Goal: Task Accomplishment & Management: Complete application form

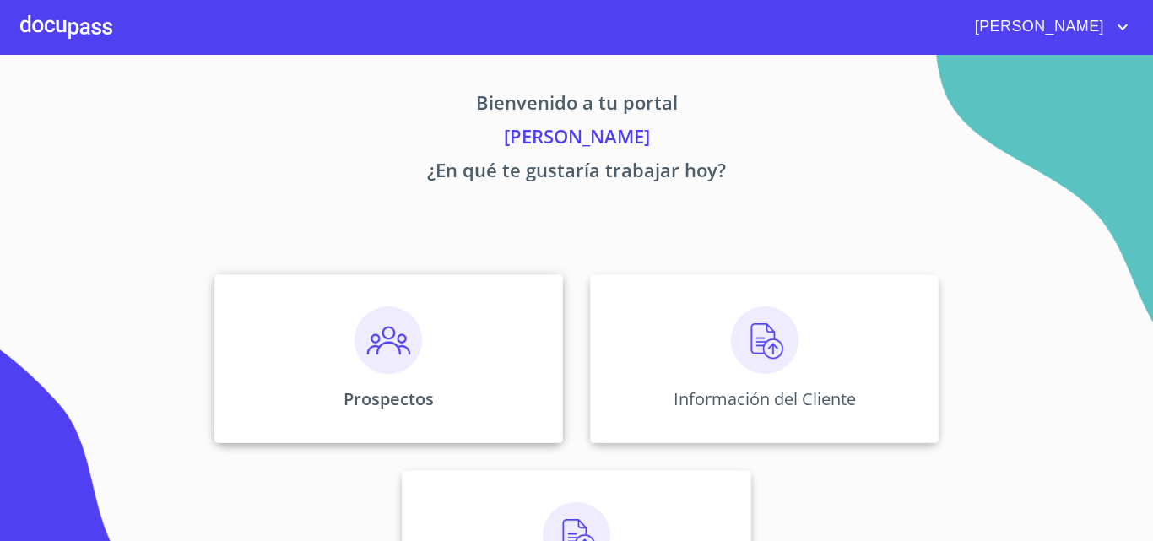
click at [309, 322] on div "Prospectos" at bounding box center [388, 358] width 349 height 169
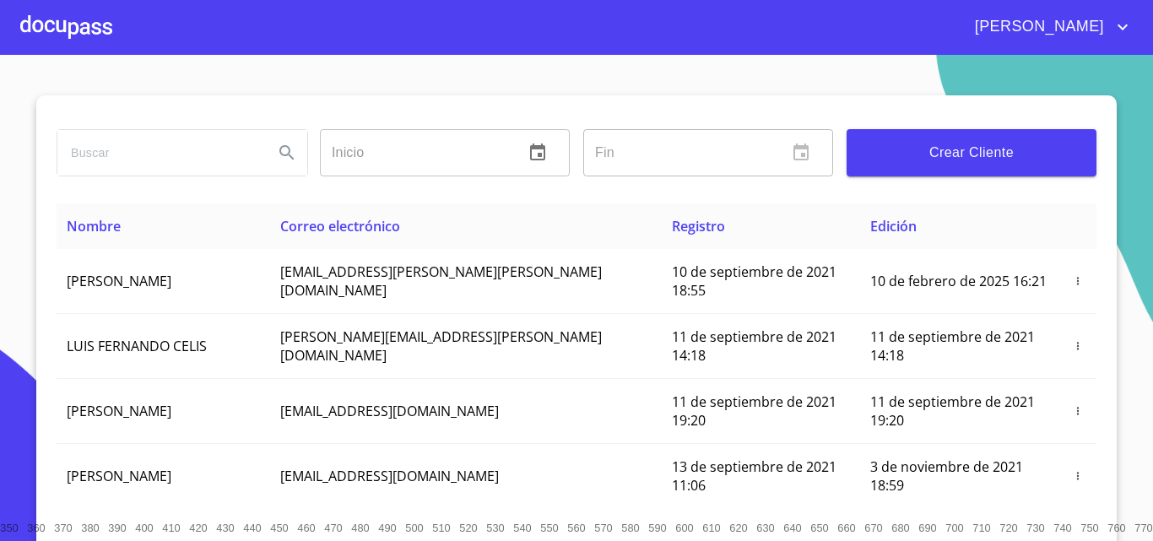
click at [204, 153] on input "search" at bounding box center [158, 153] width 203 height 46
type input "raquel perez"
click at [288, 163] on button "Search" at bounding box center [287, 153] width 41 height 41
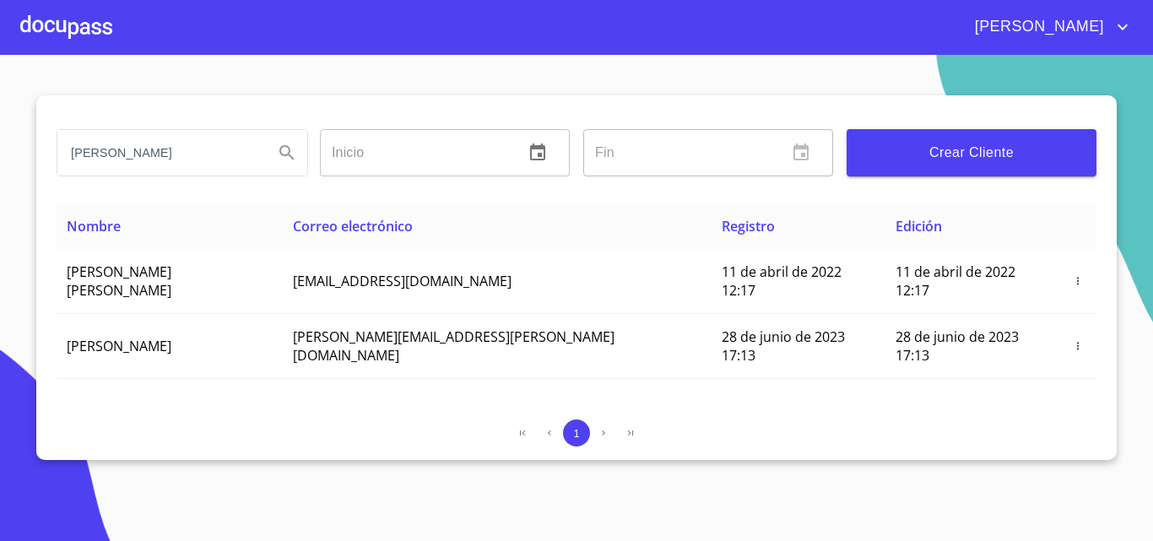
click at [51, 39] on div at bounding box center [66, 27] width 92 height 54
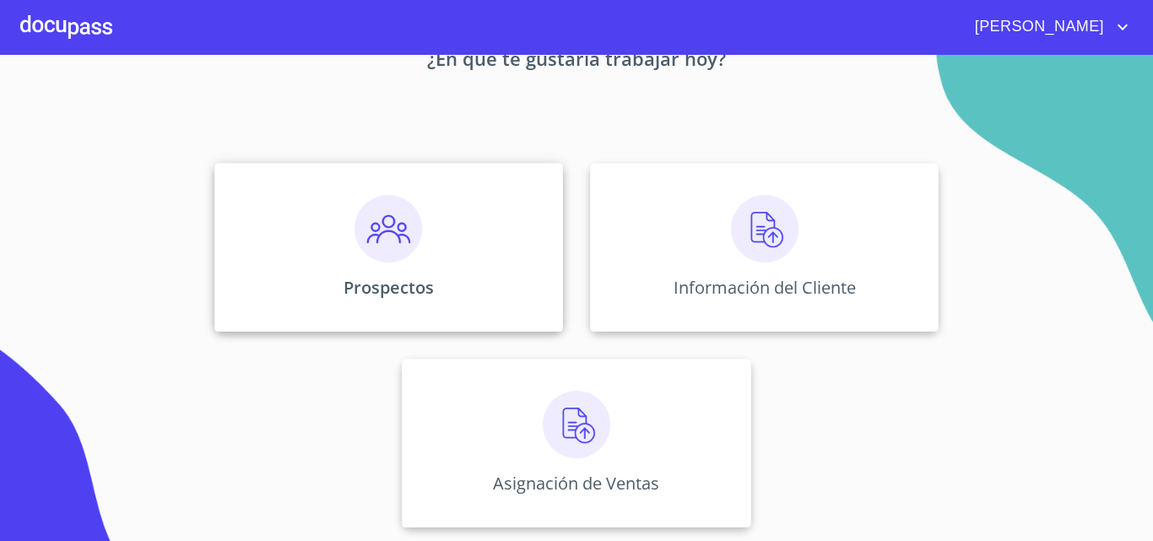
scroll to position [27, 0]
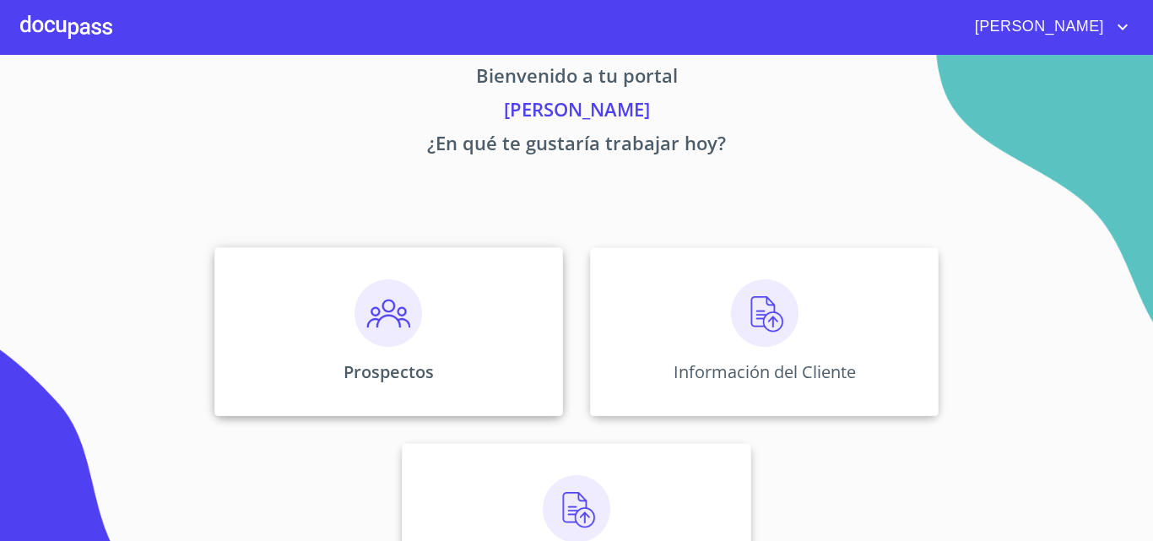
click at [409, 301] on img at bounding box center [389, 313] width 68 height 68
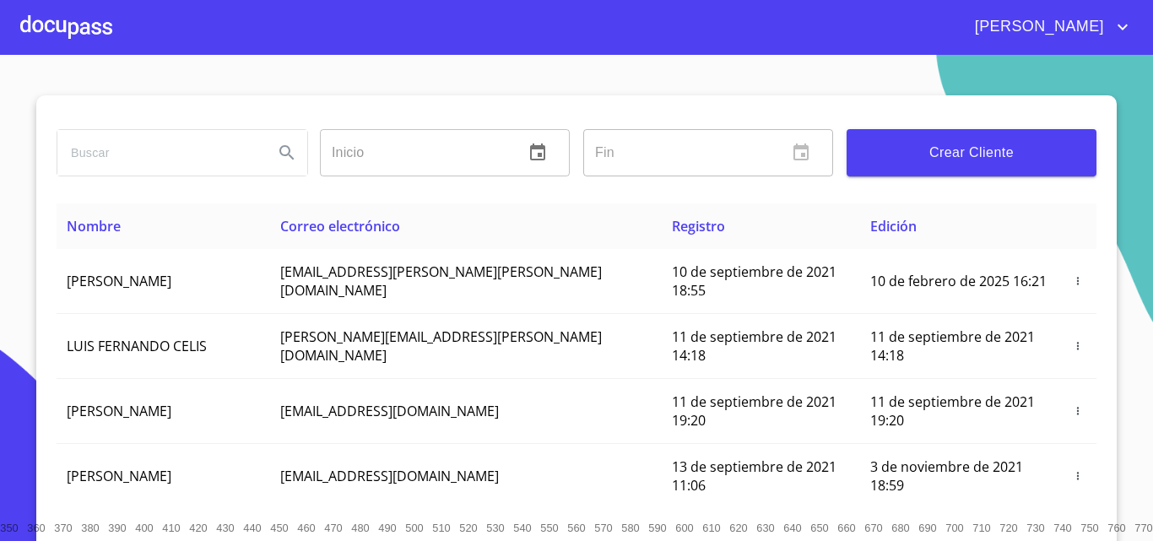
click at [923, 142] on span "Crear Cliente" at bounding box center [971, 153] width 223 height 24
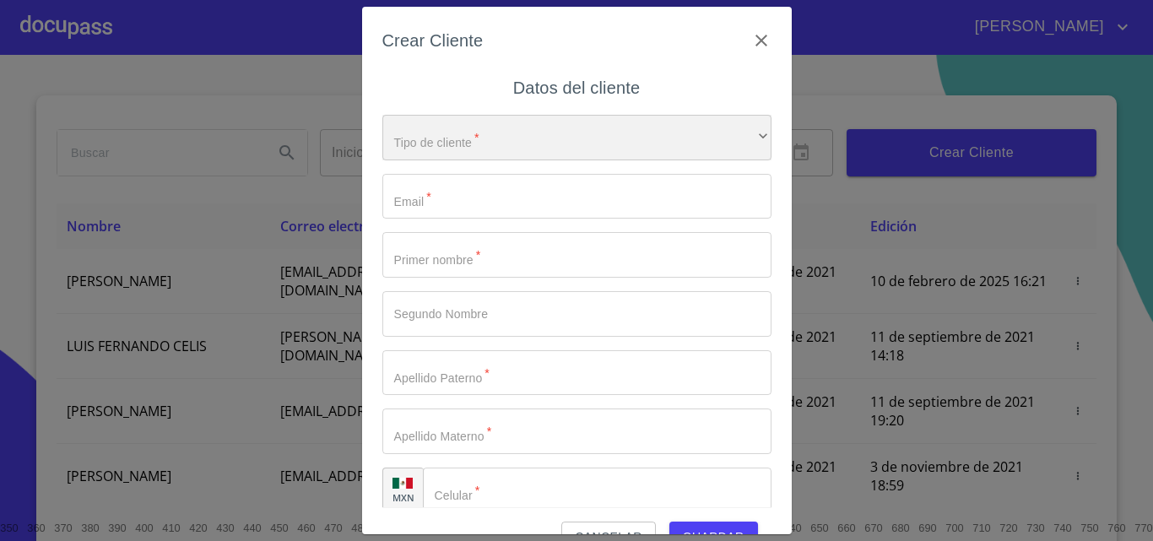
click at [502, 145] on div "​" at bounding box center [576, 138] width 389 height 46
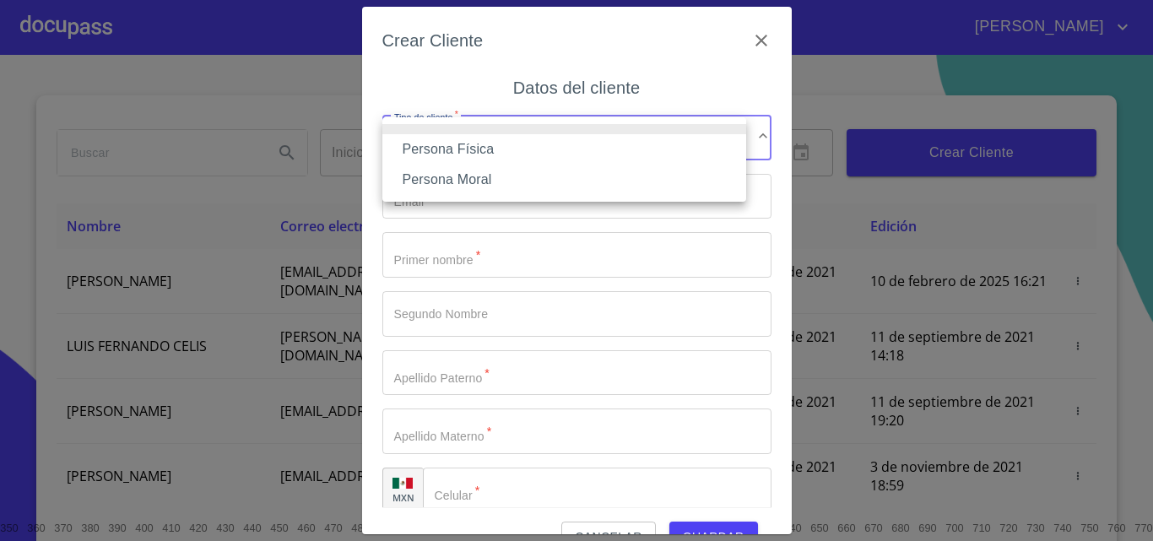
click at [448, 144] on li "Persona Física" at bounding box center [564, 149] width 364 height 30
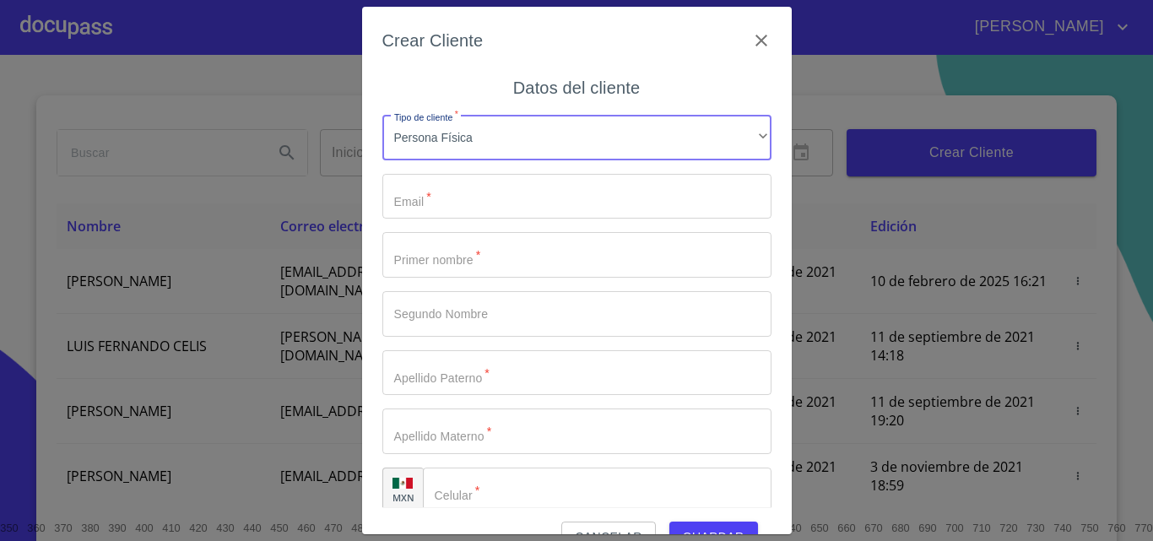
click at [434, 192] on input "Tipo de cliente   *" at bounding box center [576, 197] width 389 height 46
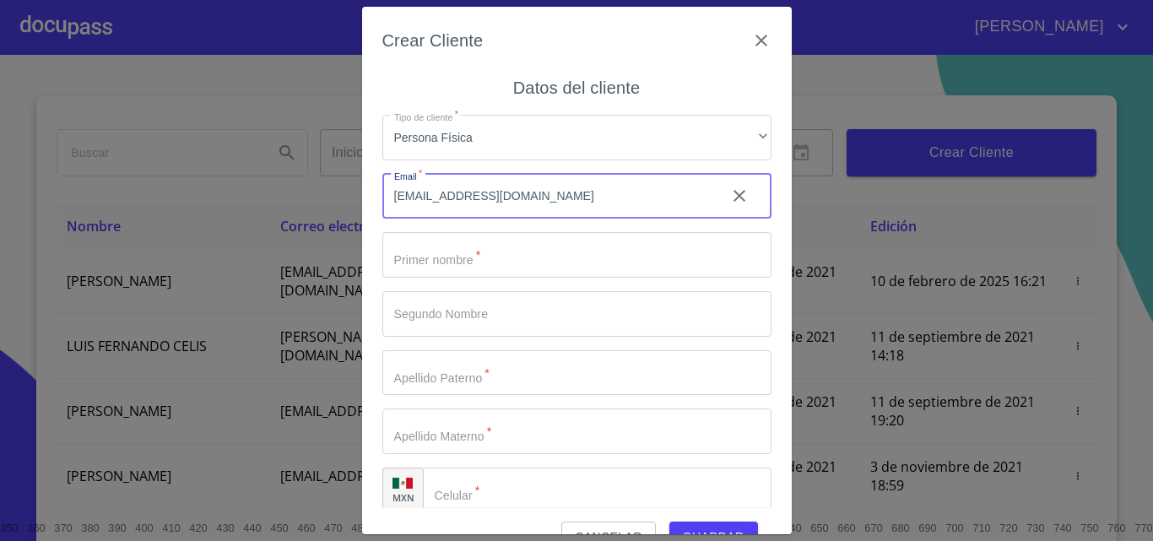
type input "rachelyyy81@gmail.com"
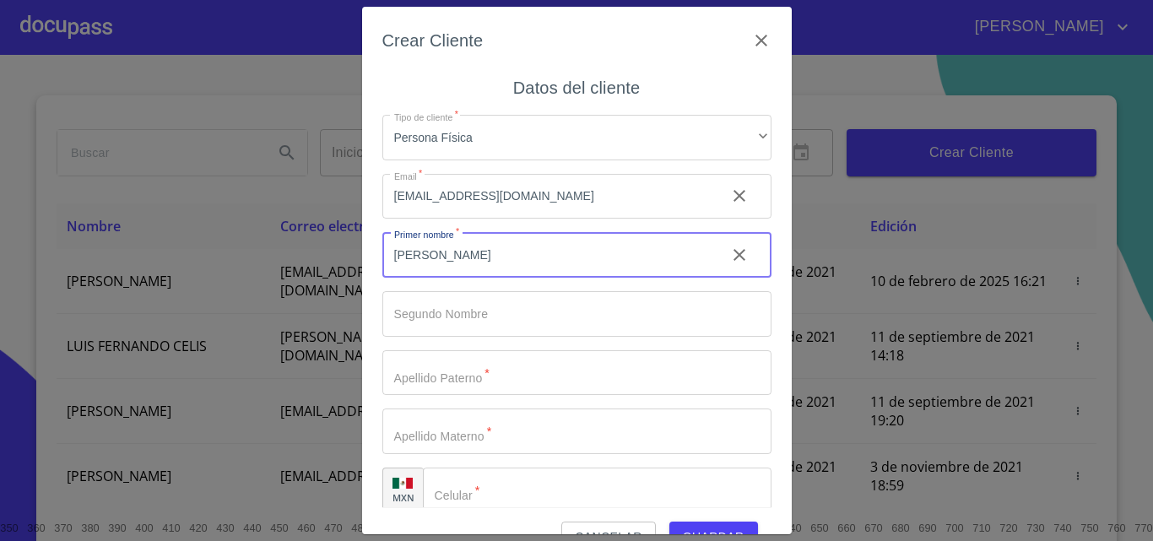
type input "RAQUEL"
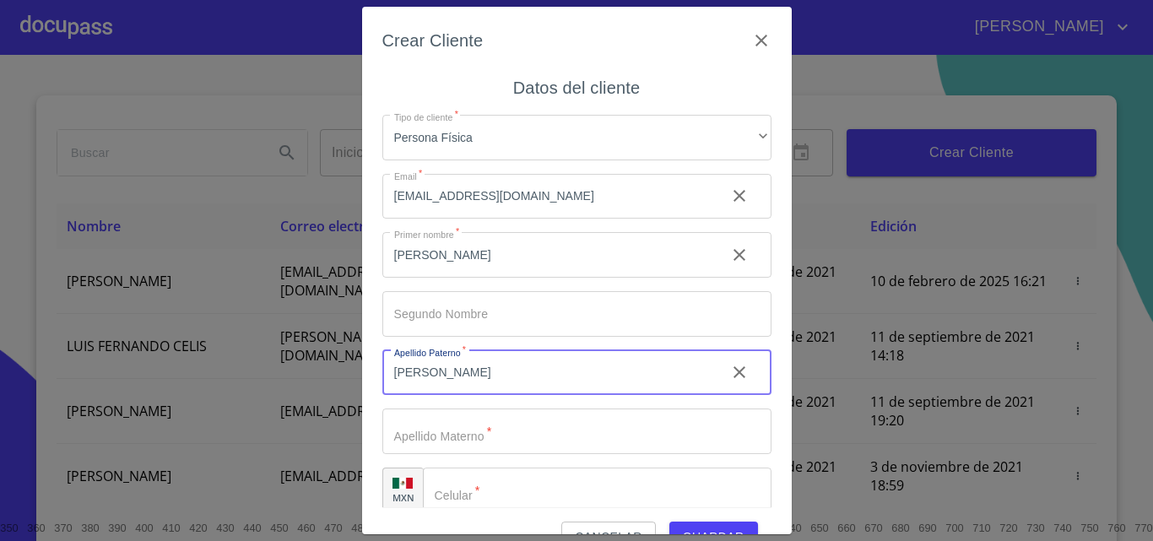
type input "PEREZ"
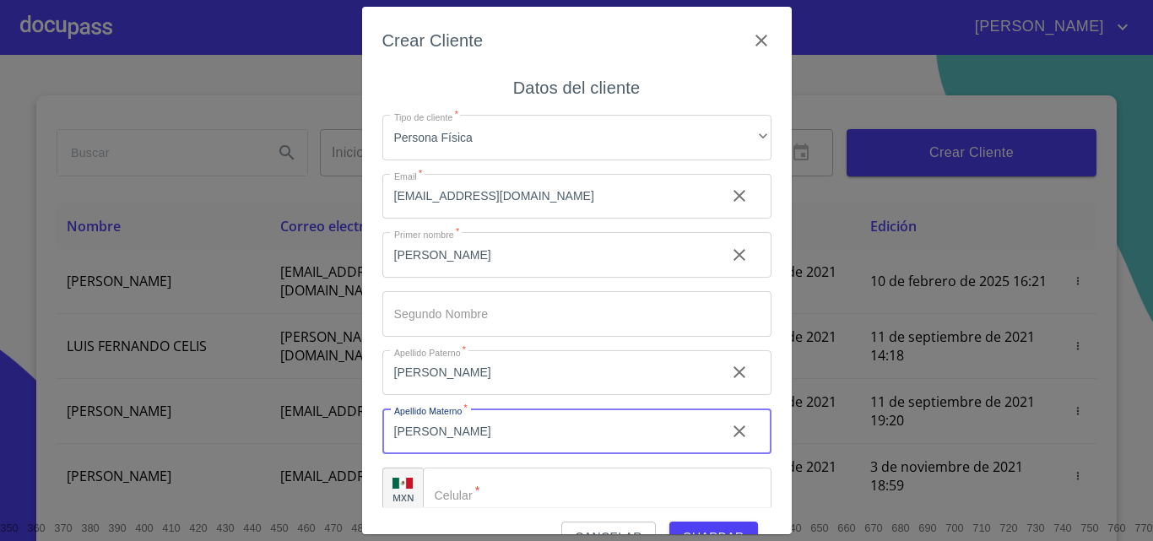
type input "LOPEZ"
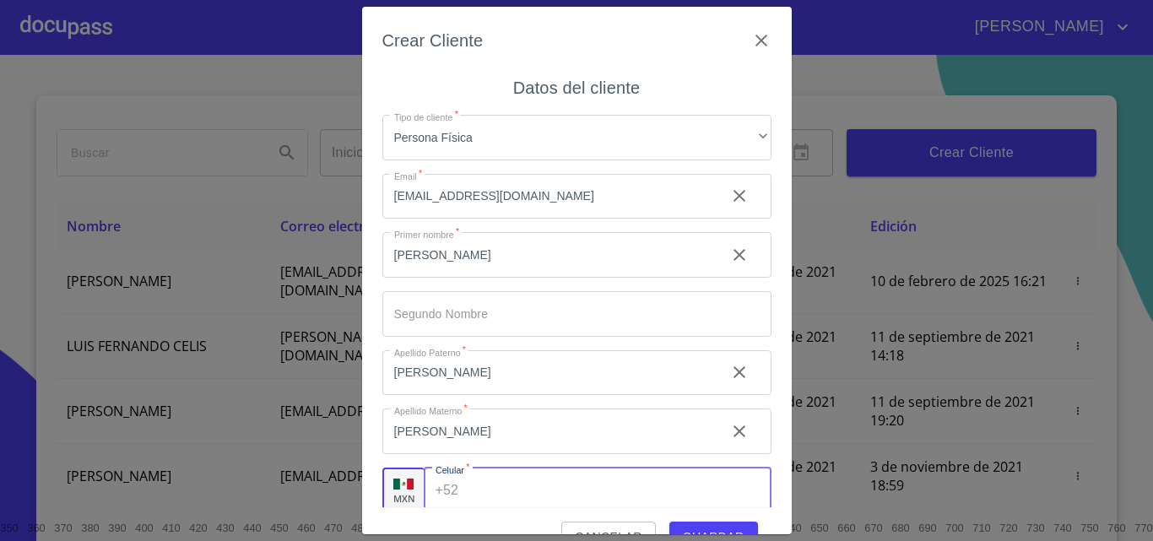
scroll to position [6, 0]
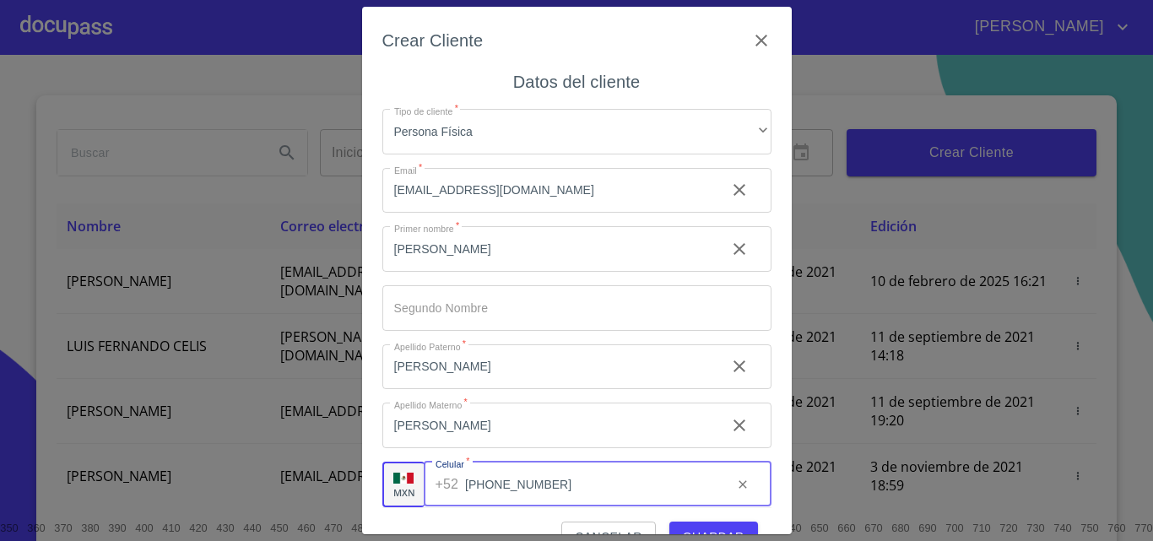
type input "(33)21114485"
click at [544, 61] on div "Crear Cliente" at bounding box center [576, 50] width 389 height 47
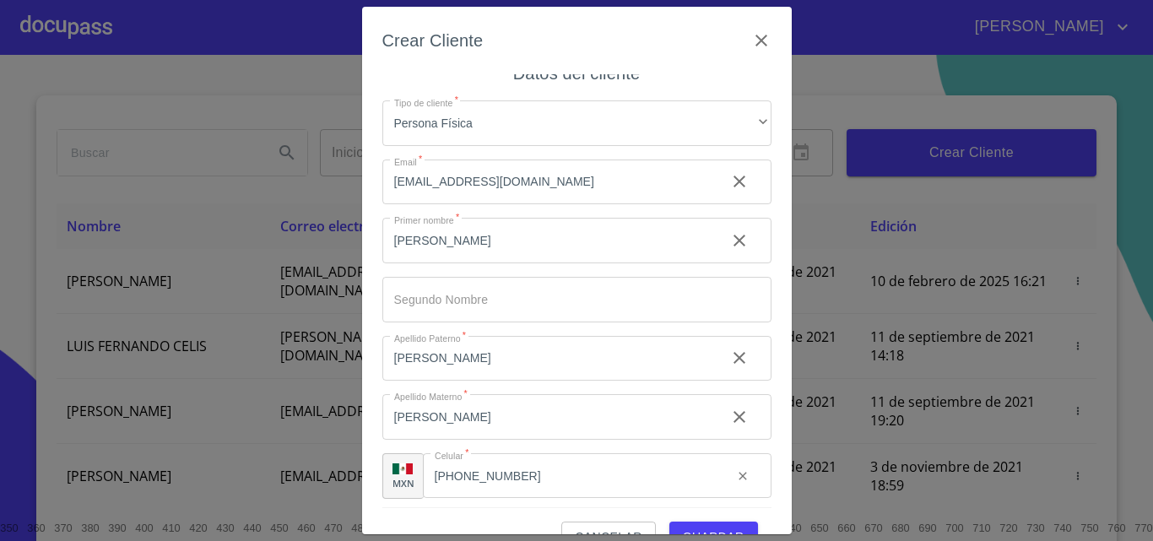
scroll to position [19, 0]
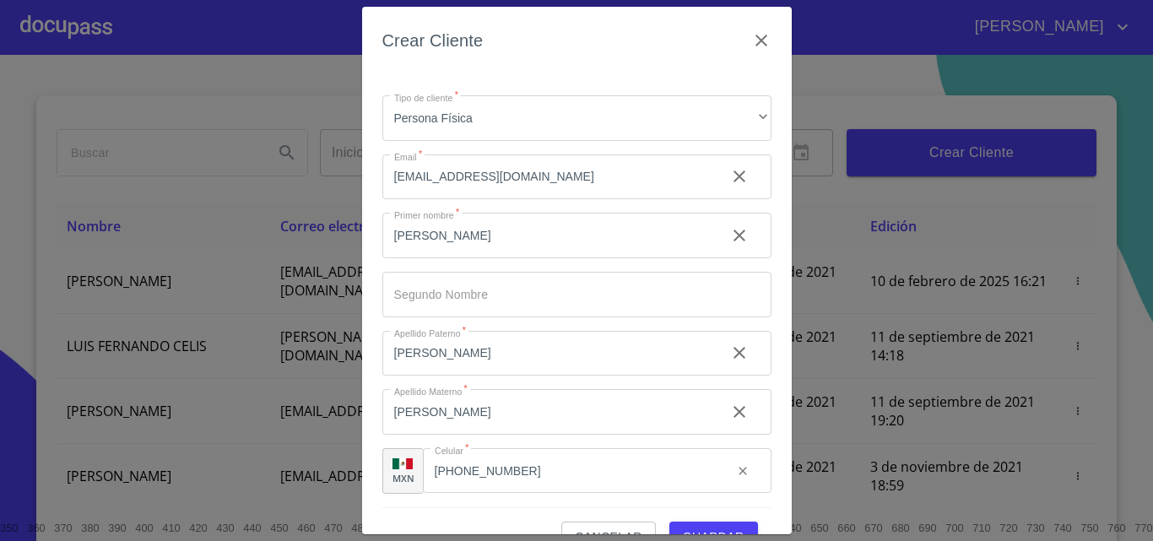
click at [710, 522] on button "Guardar" at bounding box center [713, 537] width 89 height 31
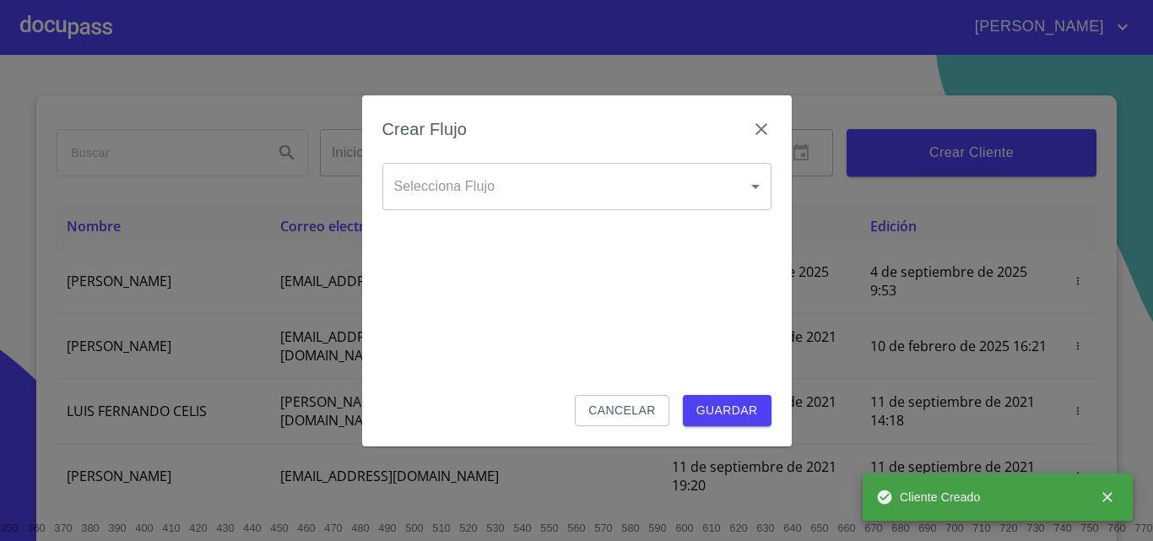
click at [521, 191] on body "Néstor Inicio ​ Fin ​ Crear Cliente Nombre Correo electrónico Registro Edición …" at bounding box center [576, 270] width 1153 height 541
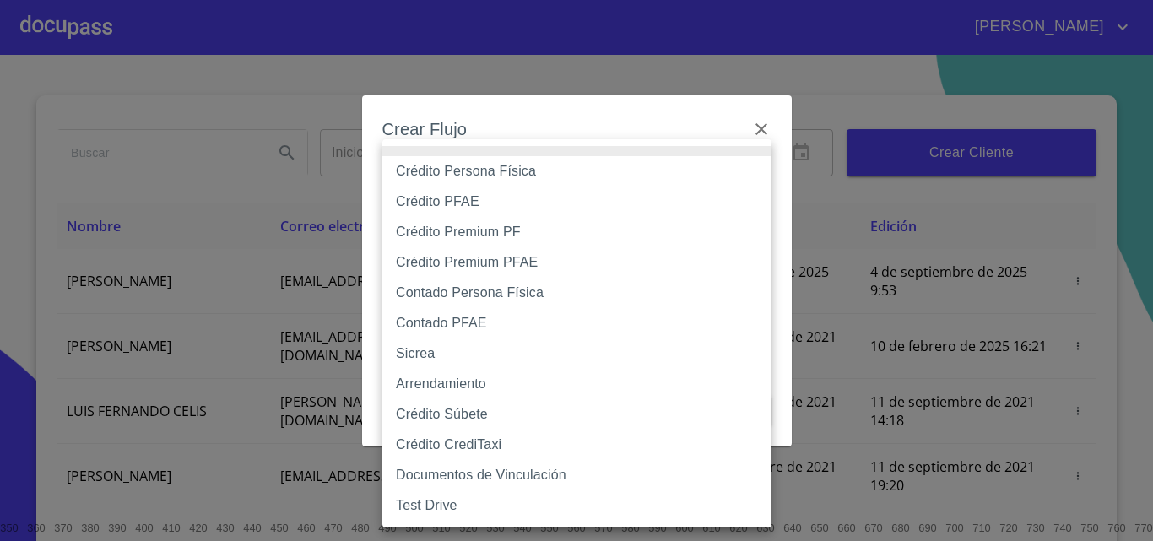
click at [461, 293] on li "Contado Persona Física" at bounding box center [576, 293] width 389 height 30
type input "60bf975b0d9865ccc2471536"
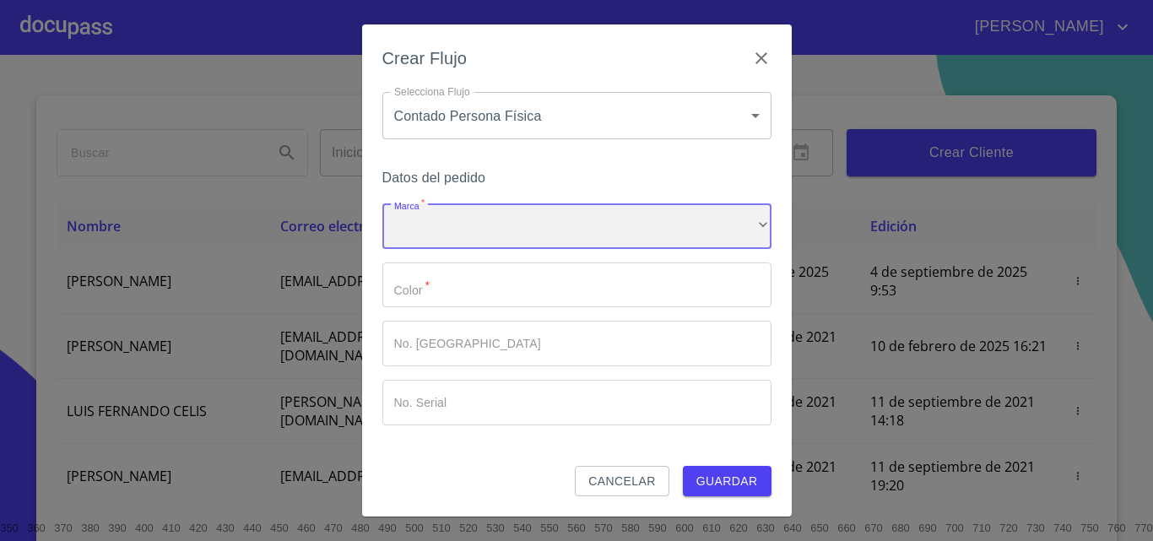
click at [469, 236] on div "​" at bounding box center [576, 226] width 389 height 46
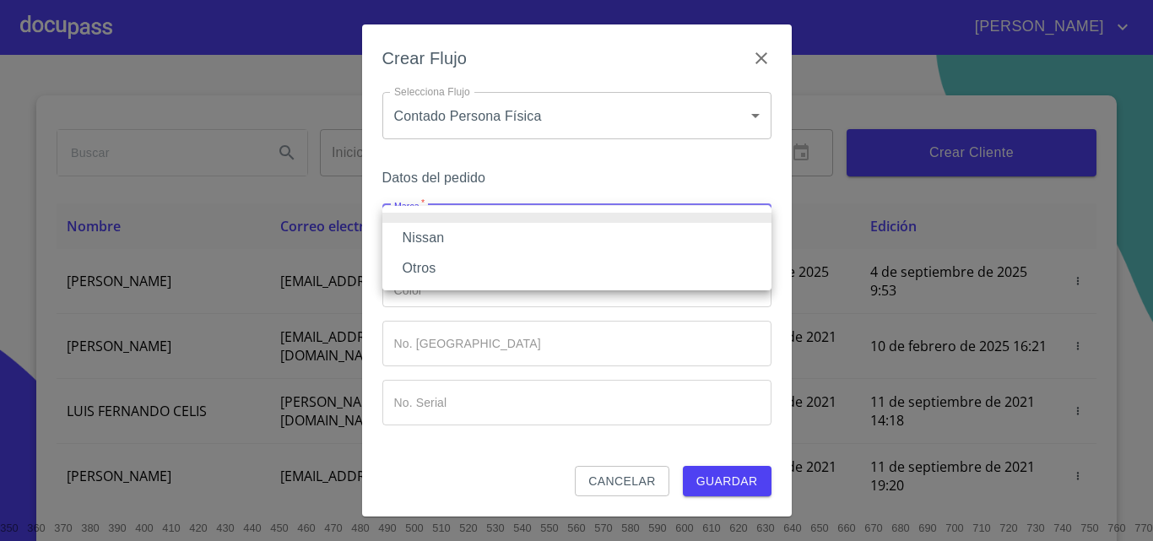
click at [459, 231] on li "Nissan" at bounding box center [576, 238] width 389 height 30
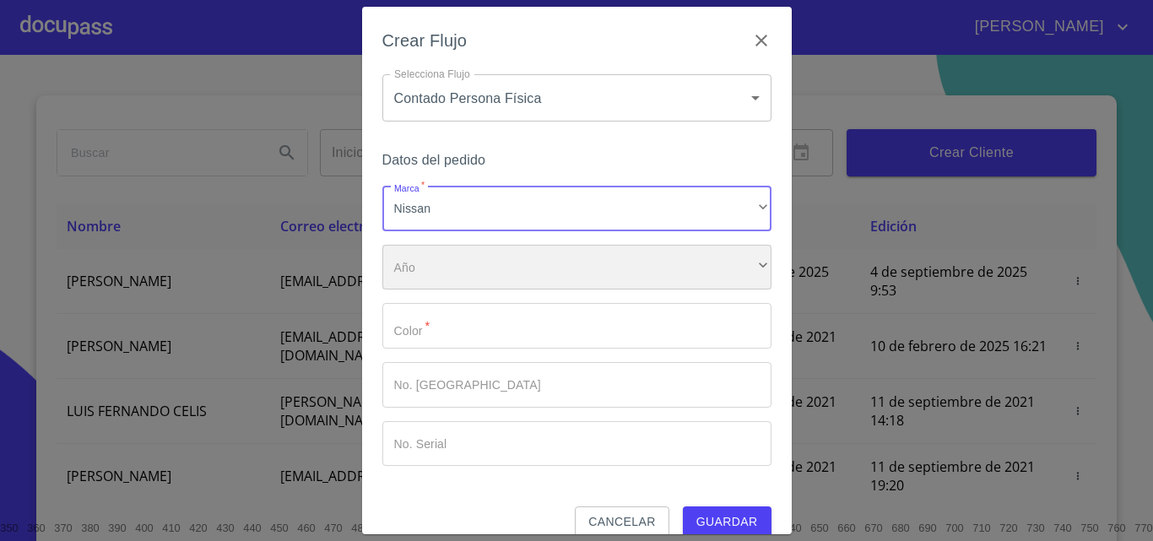
click at [449, 264] on div "​" at bounding box center [576, 268] width 389 height 46
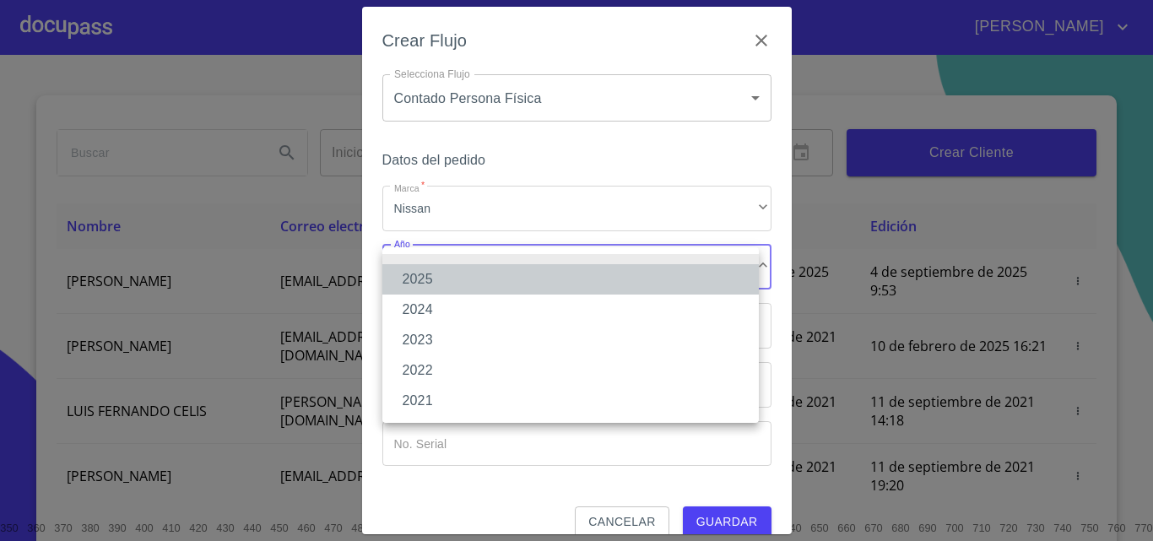
click at [438, 285] on li "2025" at bounding box center [570, 279] width 377 height 30
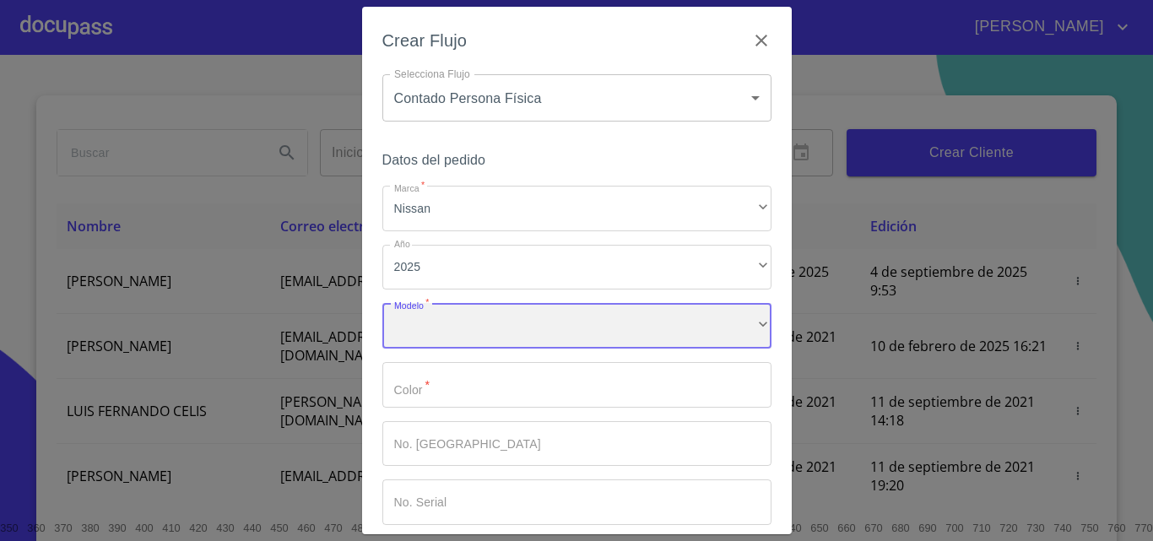
click at [438, 329] on div "​" at bounding box center [576, 326] width 389 height 46
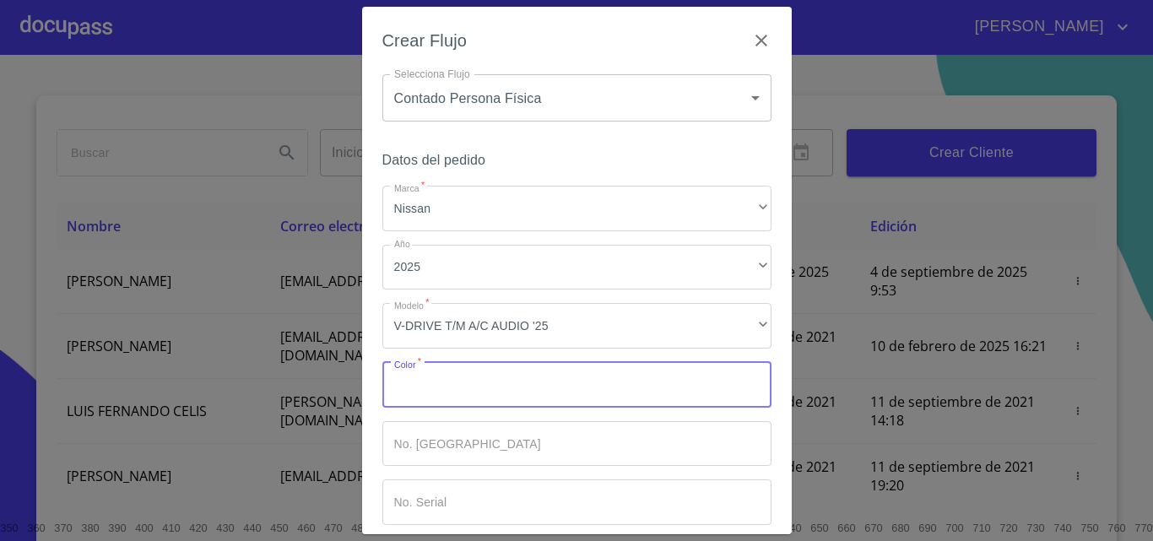
click at [435, 375] on input "Marca   *" at bounding box center [576, 385] width 389 height 46
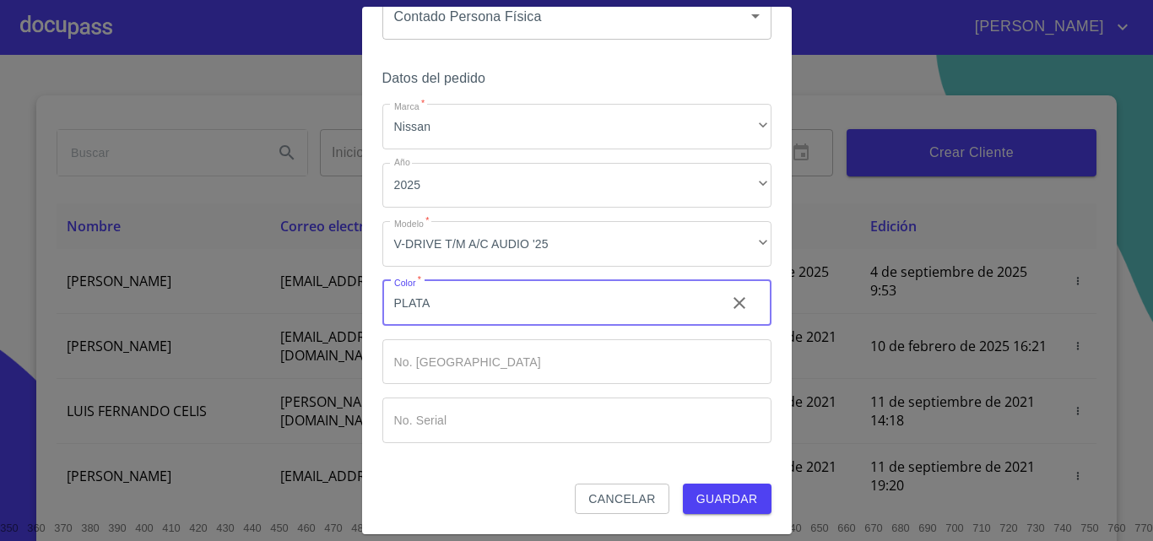
type input "PLATA"
click at [718, 501] on span "Guardar" at bounding box center [727, 499] width 62 height 21
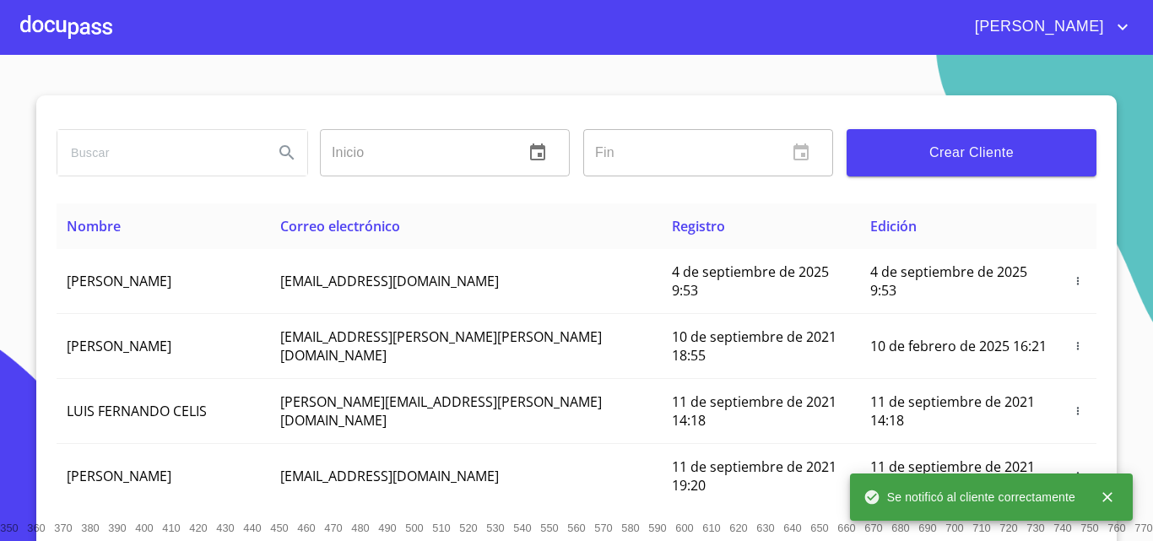
click at [62, 30] on div at bounding box center [66, 27] width 92 height 54
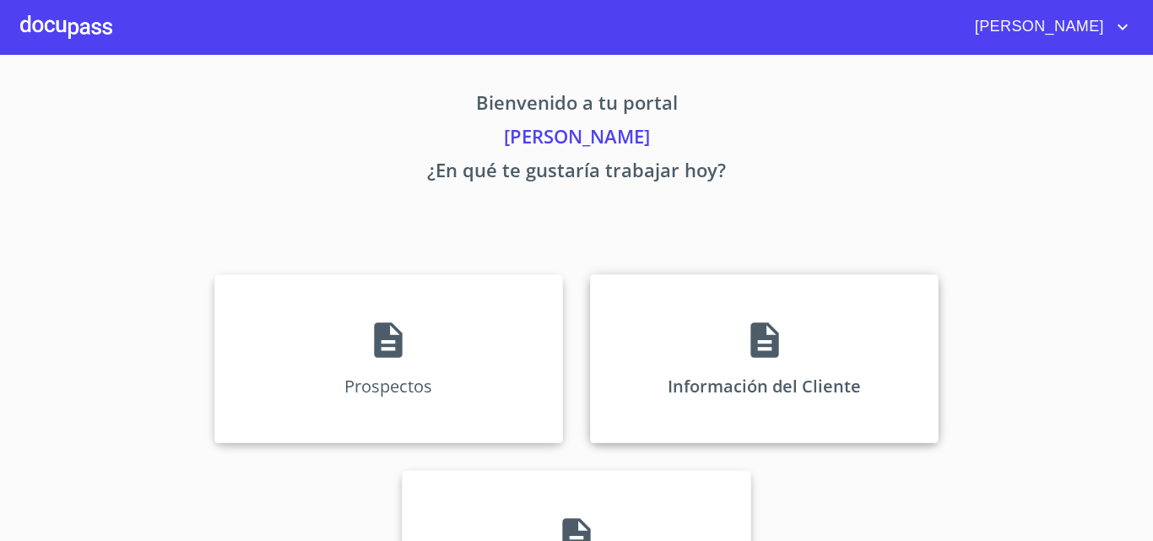
click at [802, 430] on div "Información del Cliente" at bounding box center [764, 358] width 349 height 169
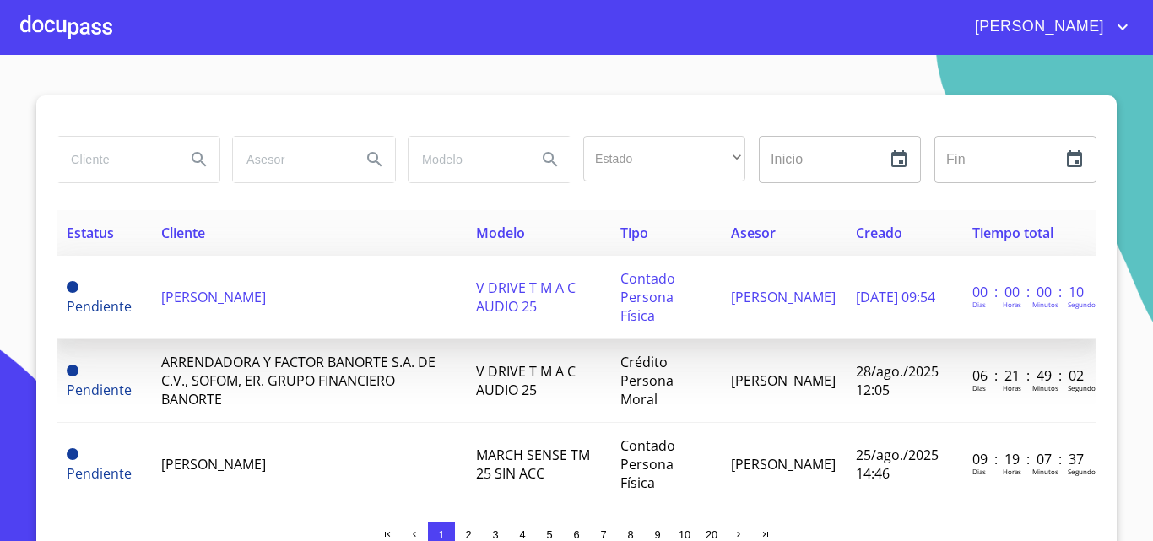
click at [290, 273] on td "RAQUEL PEREZ LOPEZ" at bounding box center [309, 298] width 316 height 84
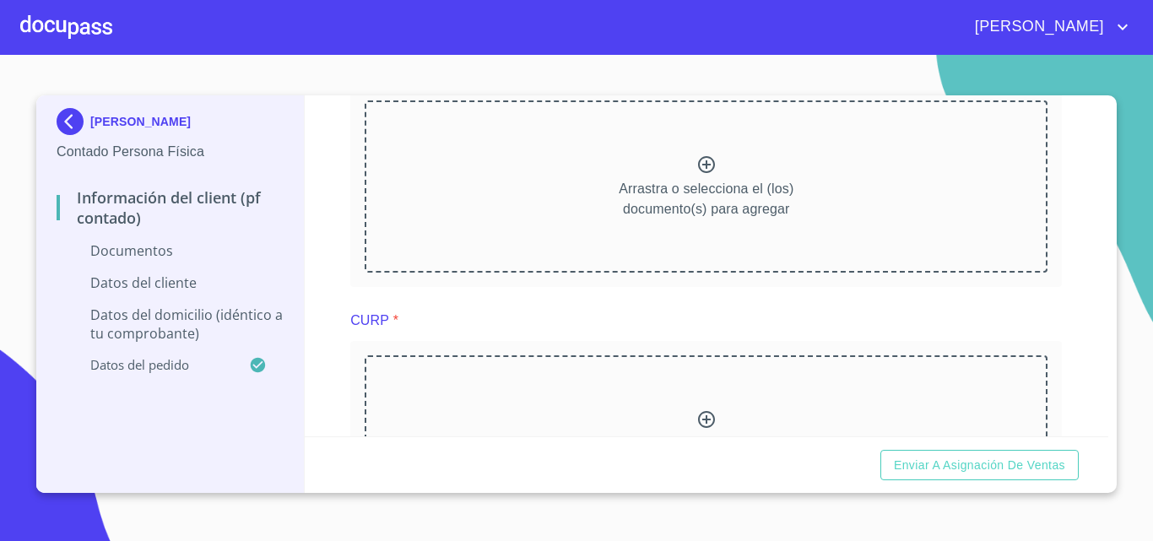
scroll to position [422, 0]
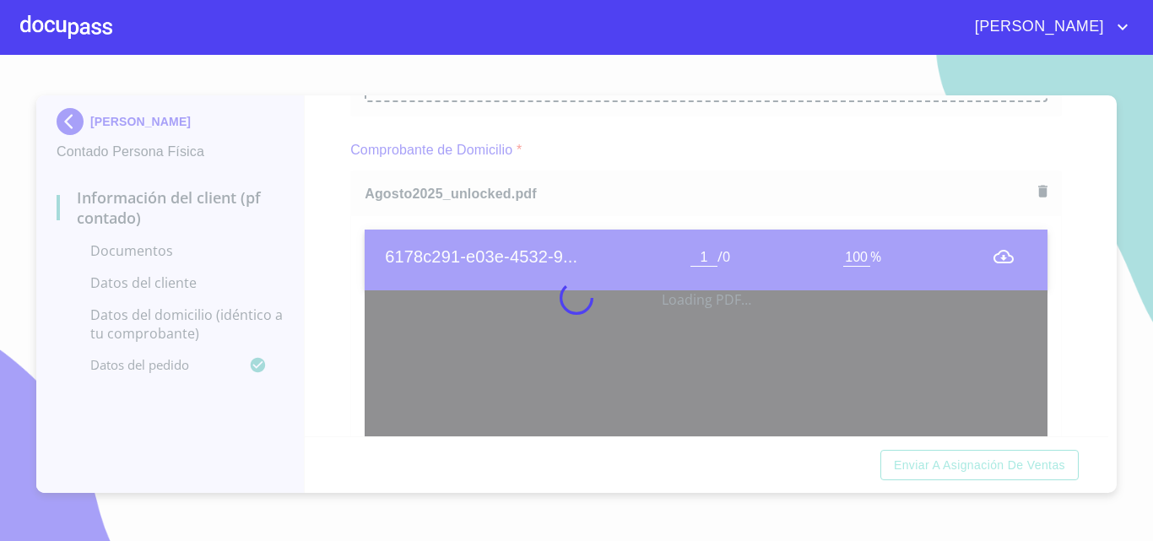
click at [349, 242] on div at bounding box center [576, 298] width 1153 height 486
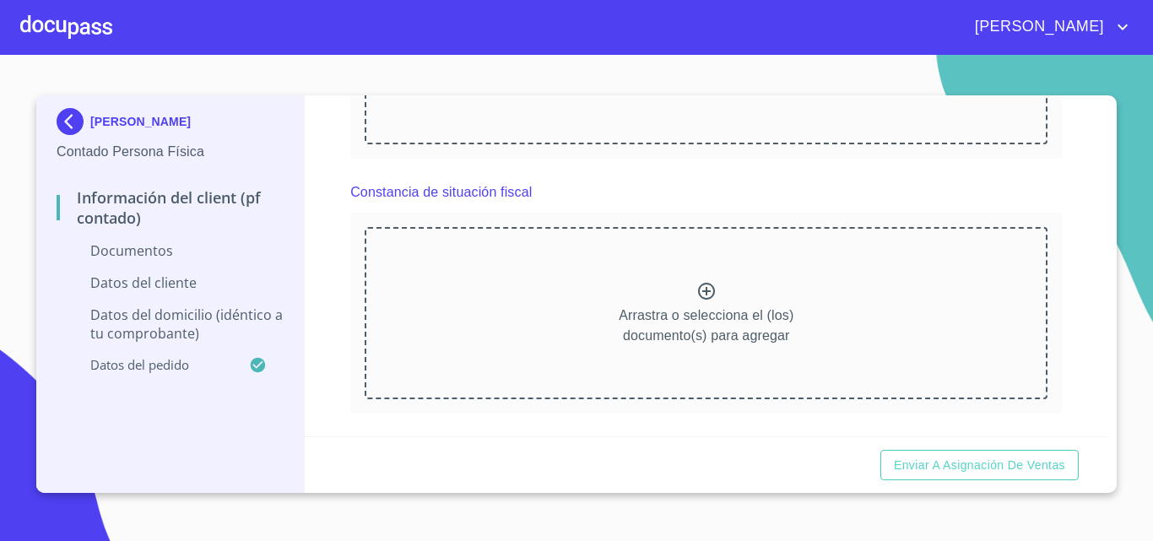
scroll to position [1435, 0]
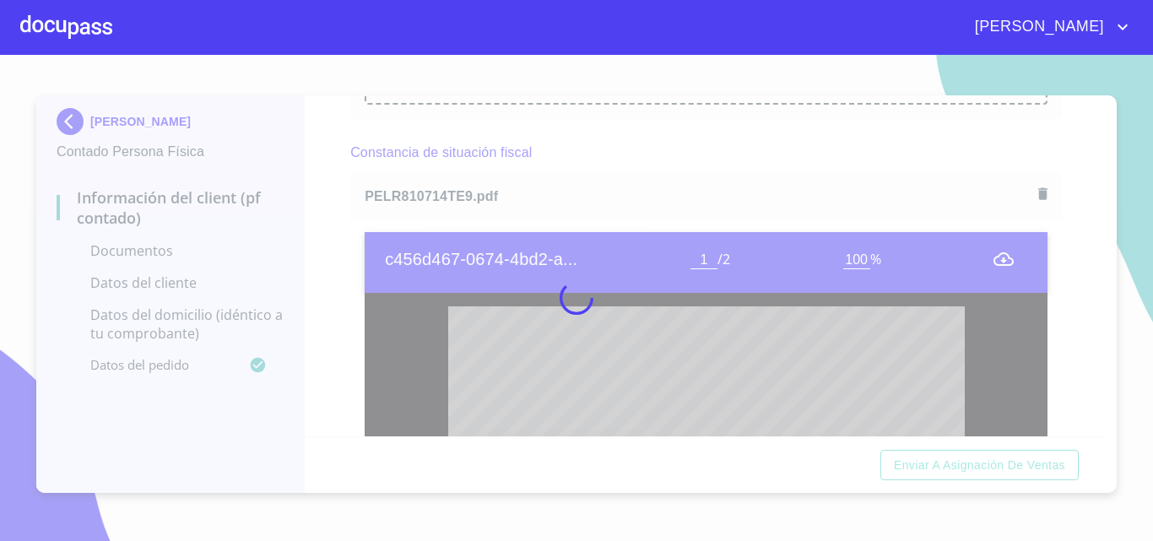
click at [344, 287] on div at bounding box center [576, 298] width 1153 height 486
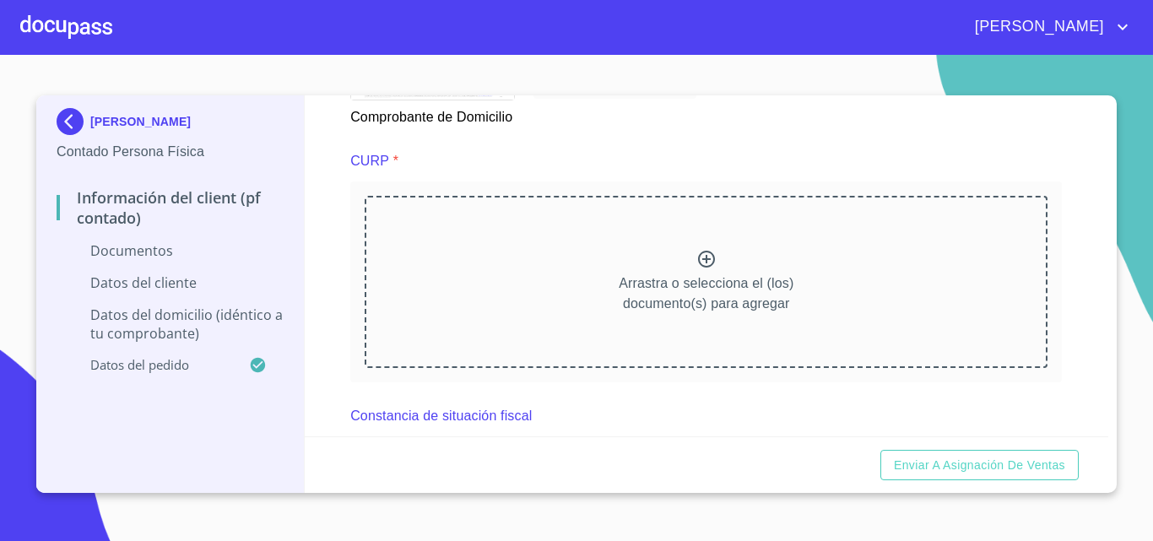
scroll to position [1097, 0]
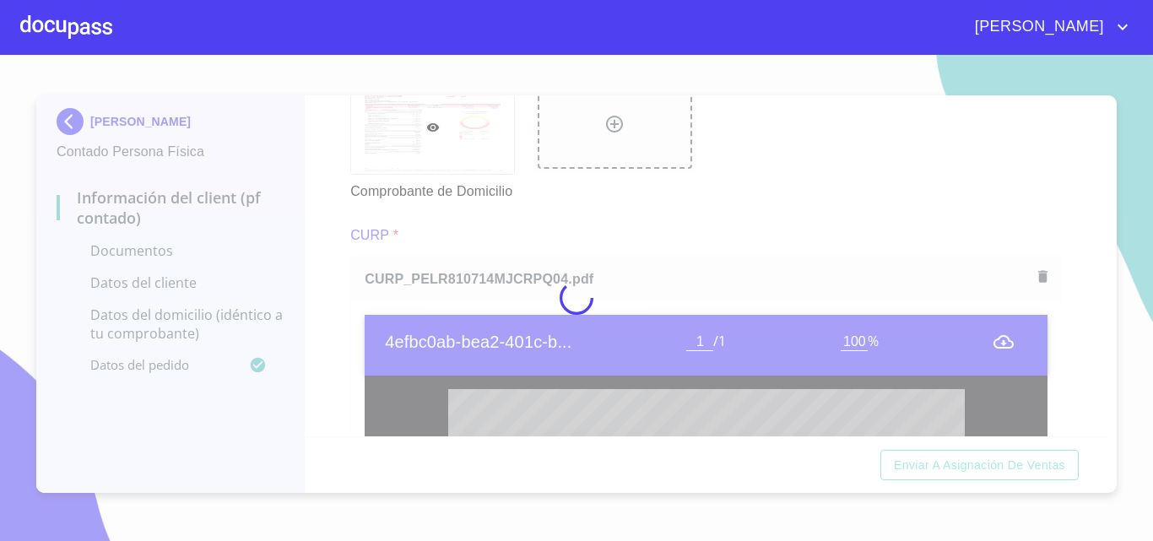
click at [349, 254] on div at bounding box center [576, 298] width 1153 height 486
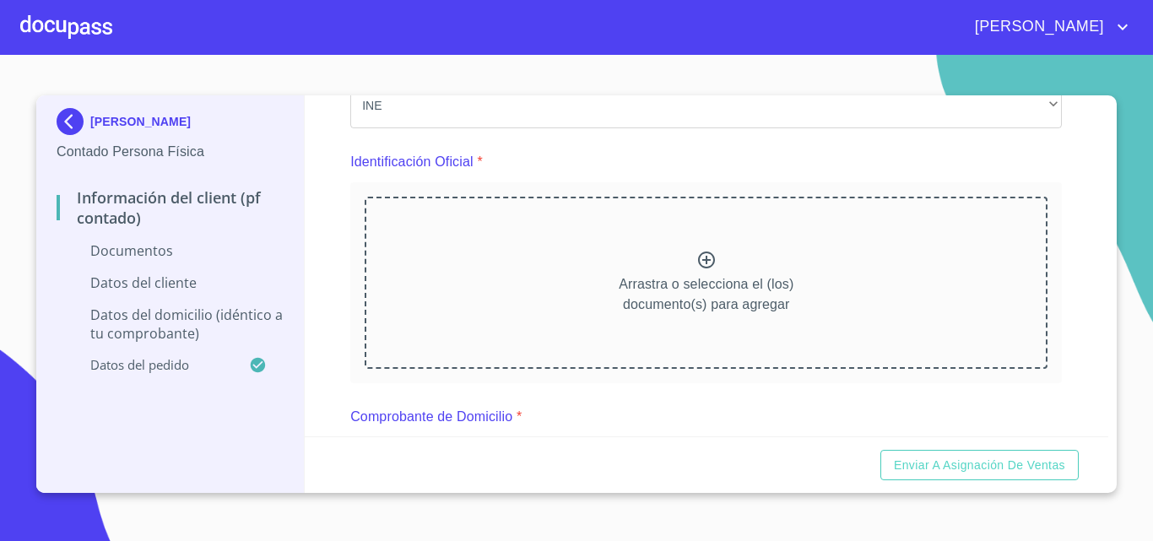
scroll to position [169, 0]
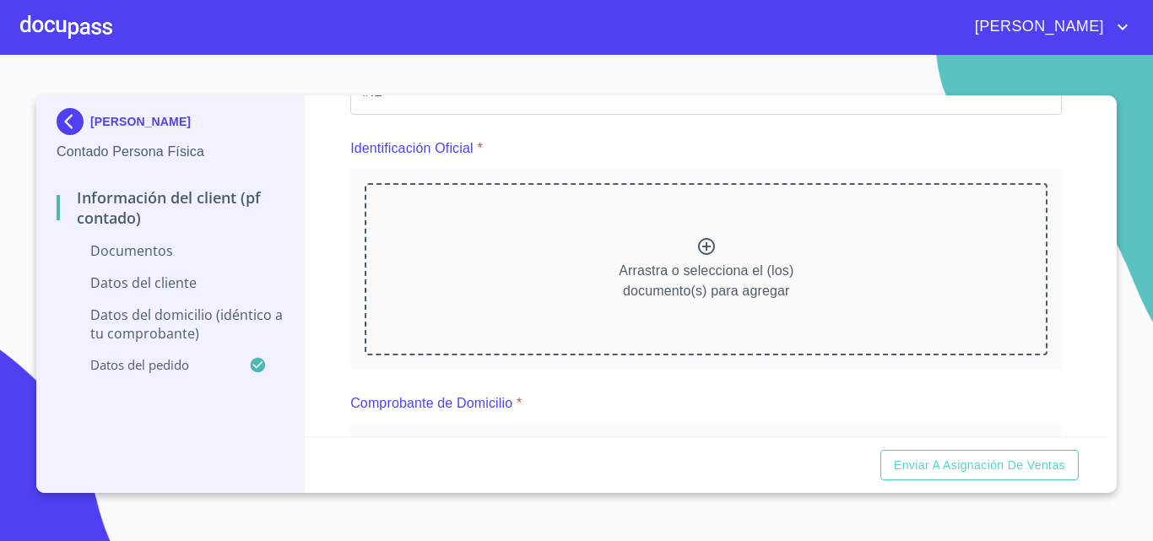
click at [692, 268] on p "Arrastra o selecciona el (los) documento(s) para agregar" at bounding box center [706, 281] width 175 height 41
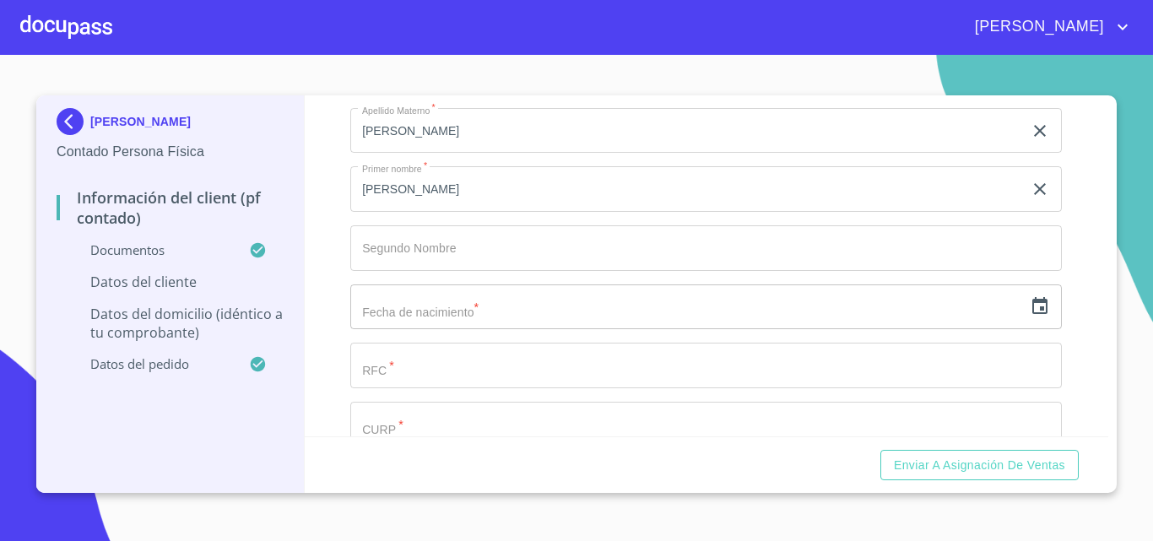
scroll to position [3461, 0]
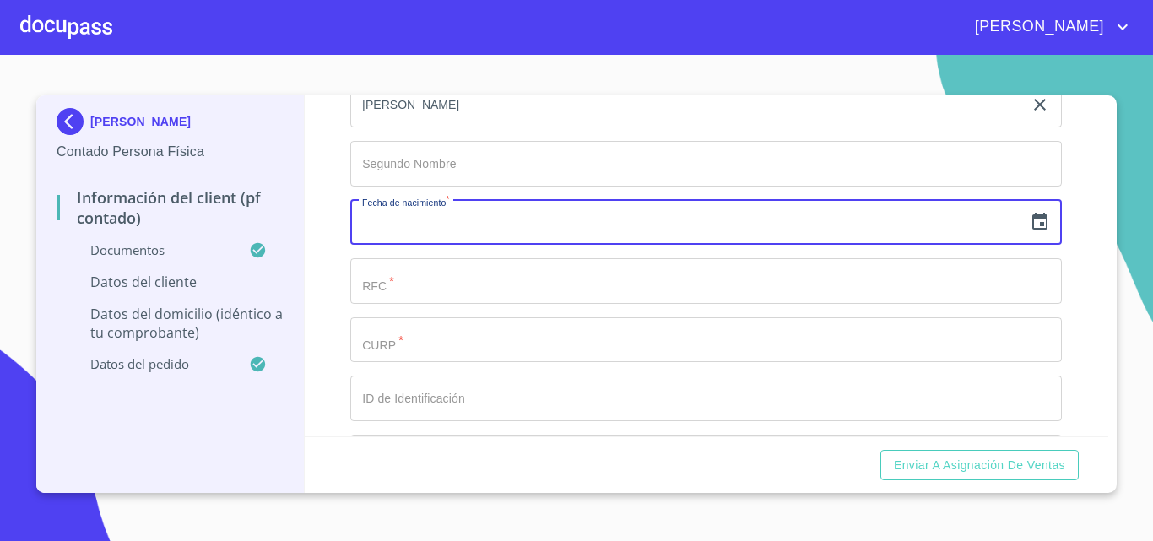
click at [431, 246] on input "text" at bounding box center [686, 223] width 673 height 46
drag, startPoint x: 1013, startPoint y: 243, endPoint x: 1045, endPoint y: 247, distance: 32.4
click at [1040, 246] on div "​" at bounding box center [706, 223] width 712 height 46
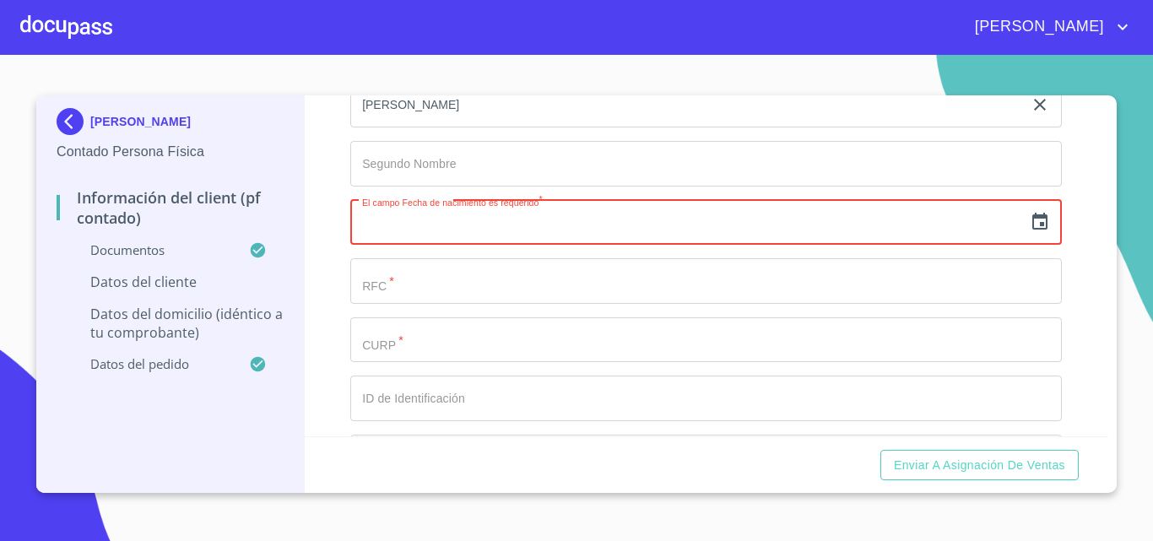
click at [1039, 246] on div "​" at bounding box center [706, 223] width 712 height 46
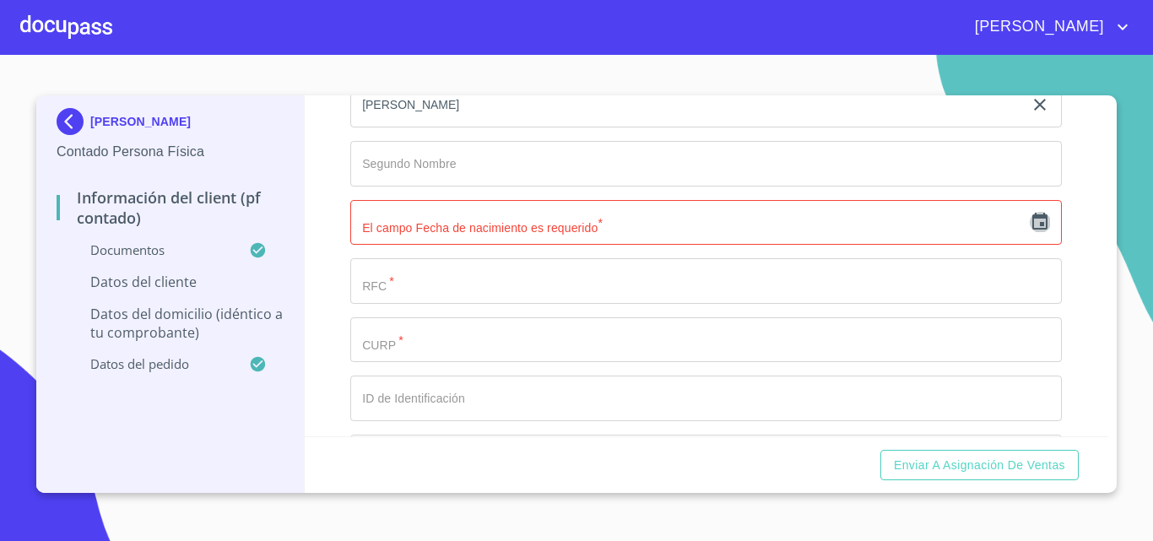
click at [1036, 232] on icon "button" at bounding box center [1040, 222] width 20 height 20
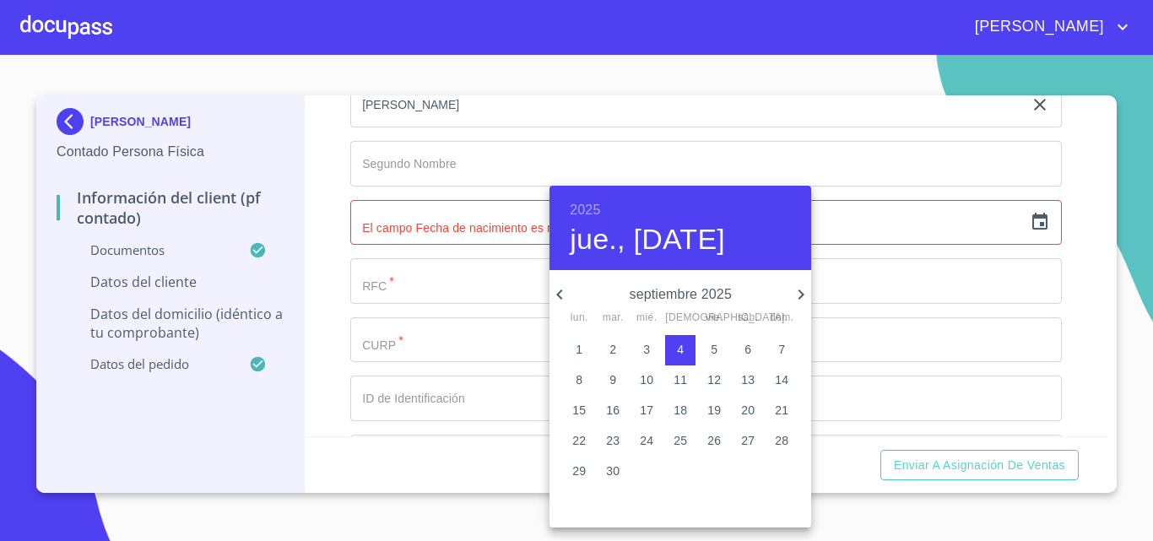
click at [647, 349] on p "3" at bounding box center [646, 349] width 7 height 17
type input "3 de sep. de 2025"
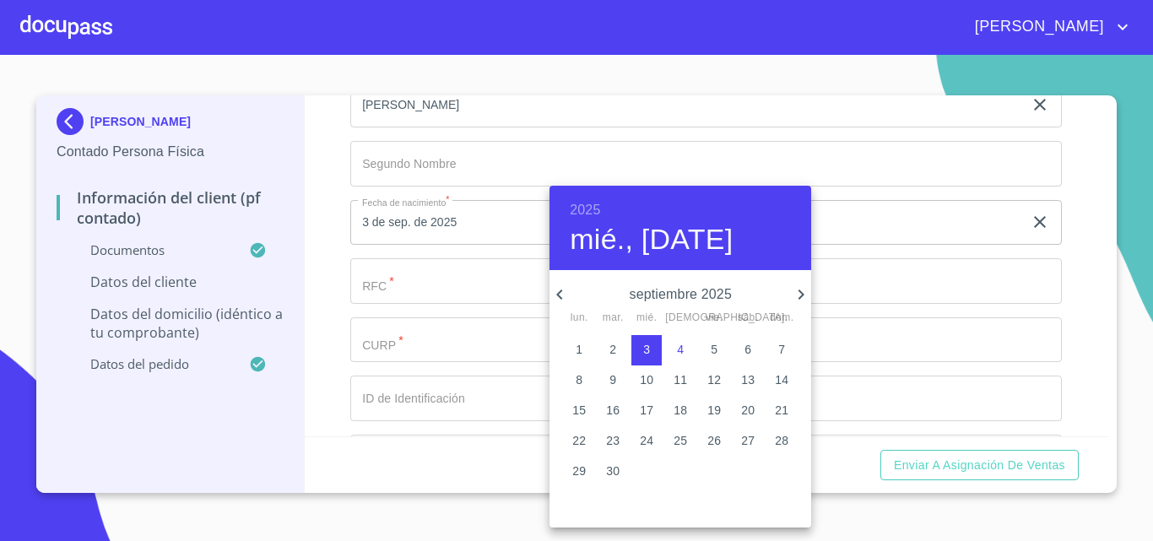
click at [388, 312] on div at bounding box center [576, 270] width 1153 height 541
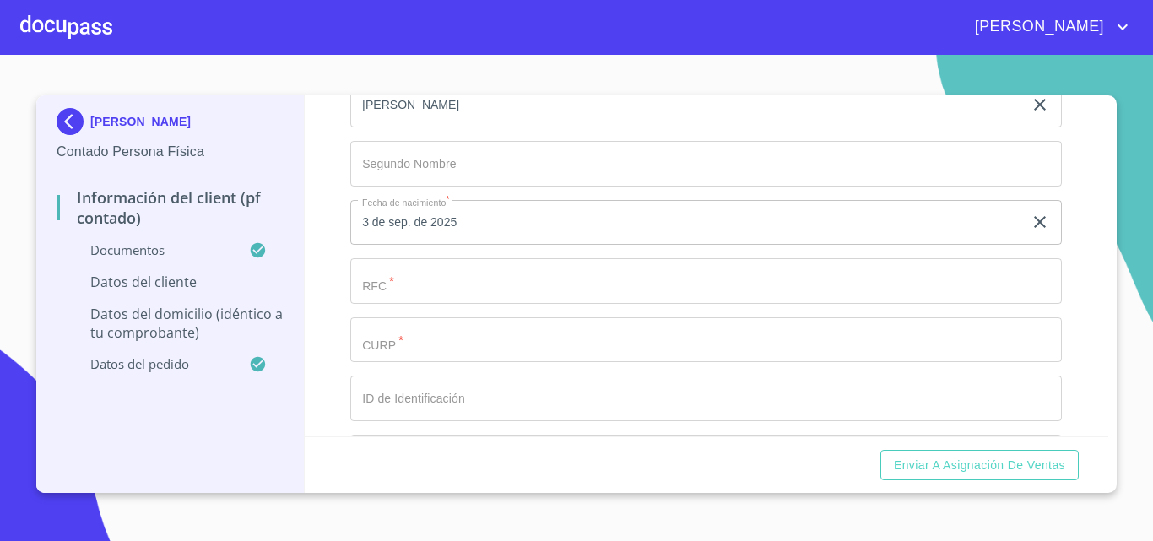
click at [403, 308] on div "2025 mié., sep. 3 septiembre 2025 lun. mar. mié. jue. vie. sáb. dom. 1 2 3 4 5 …" at bounding box center [576, 270] width 1153 height 541
click at [403, 304] on input "Documento de identificación.   *" at bounding box center [706, 281] width 712 height 46
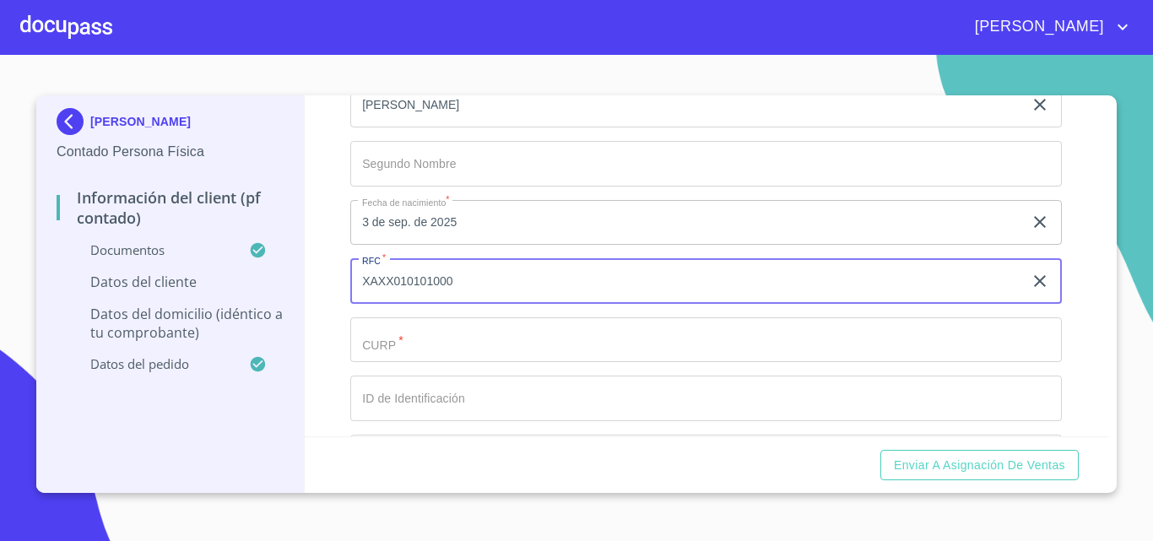
type input "XAXX010101000"
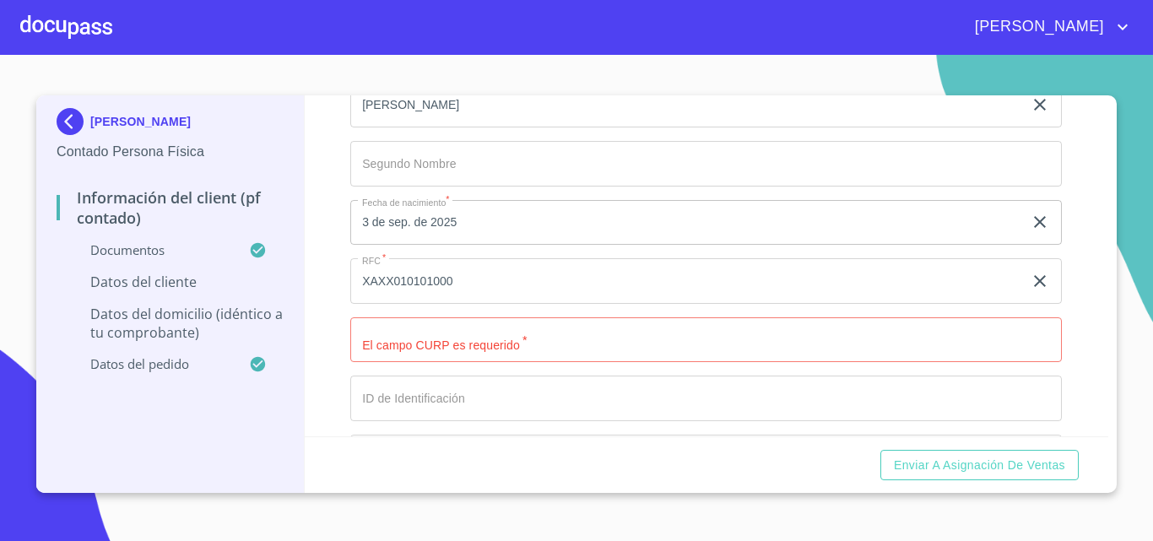
click at [342, 317] on div "Información del Client (PF contado) Documentos Documento de identificación.   *…" at bounding box center [707, 265] width 805 height 341
drag, startPoint x: 466, startPoint y: 362, endPoint x: 442, endPoint y: 360, distance: 24.5
click at [466, 361] on input "Documento de identificación.   *" at bounding box center [706, 340] width 712 height 46
paste input "PELR810714MJCRPQ04"
type input "PELR810714MJCRPQ04"
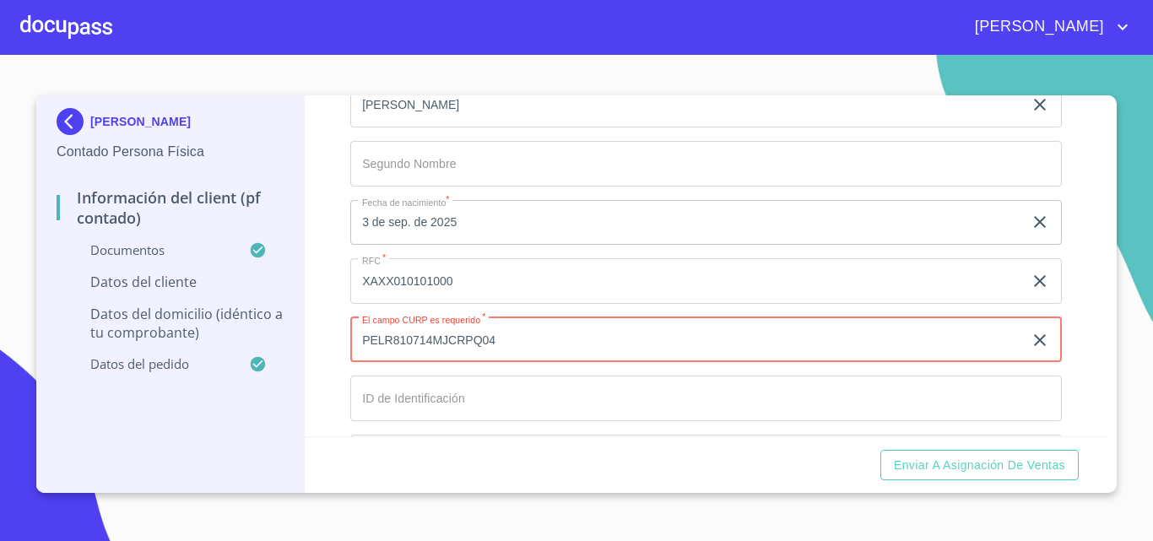
click at [333, 322] on div "Información del Client (PF contado) Documentos Documento de identificación.   *…" at bounding box center [707, 265] width 805 height 341
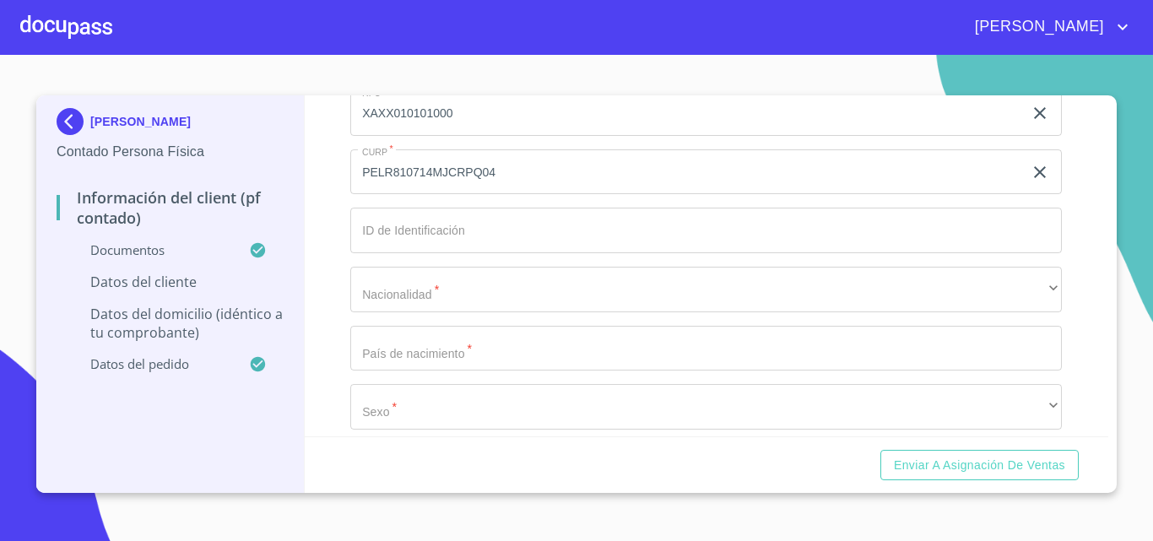
scroll to position [3630, 0]
click at [381, 227] on input "Documento de identificación.   *" at bounding box center [706, 230] width 712 height 46
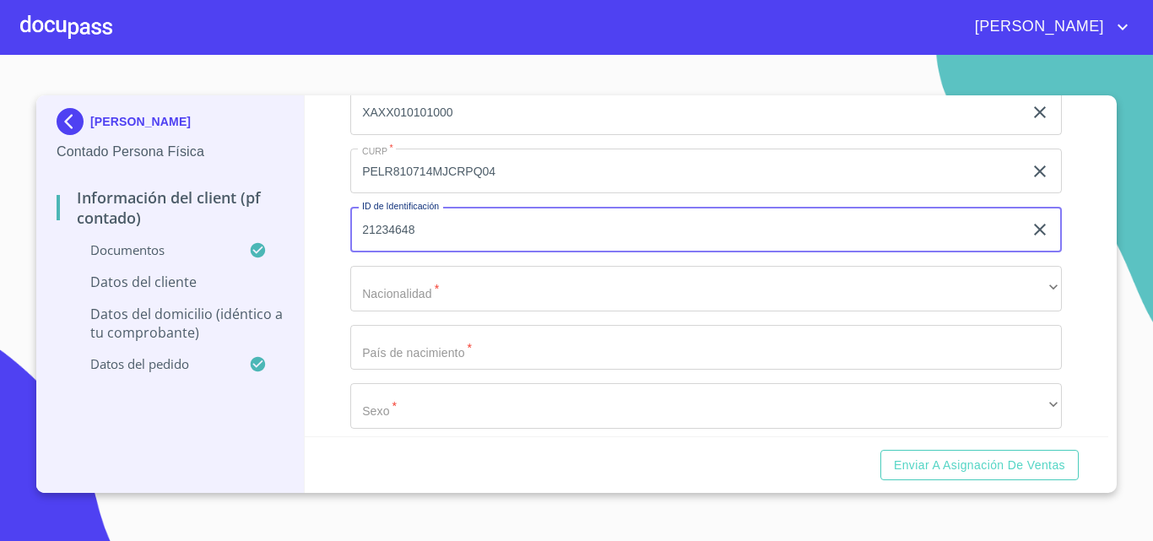
type input "21234648"
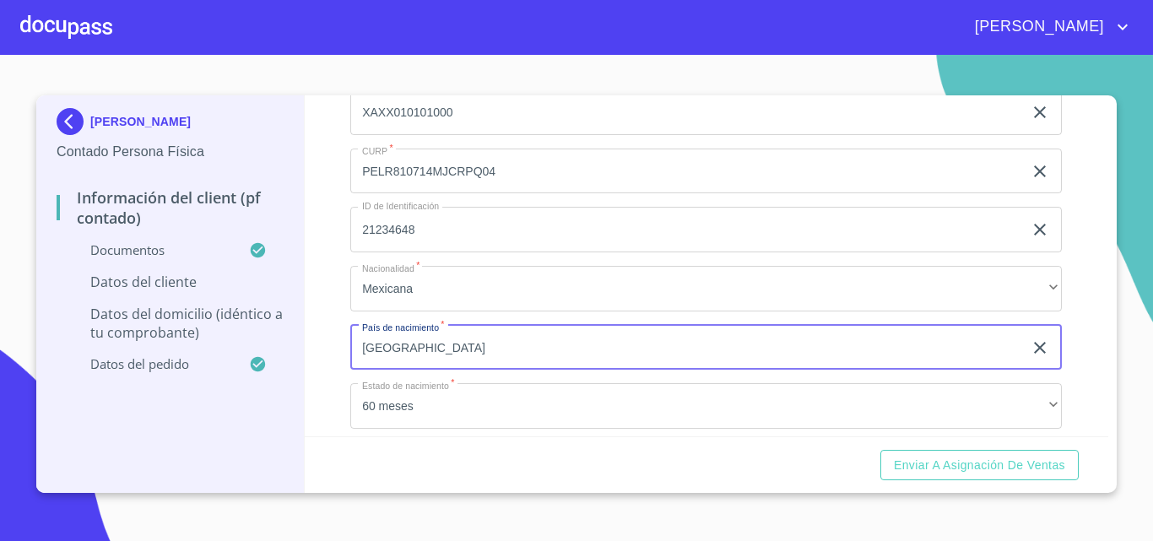
type input "mexico"
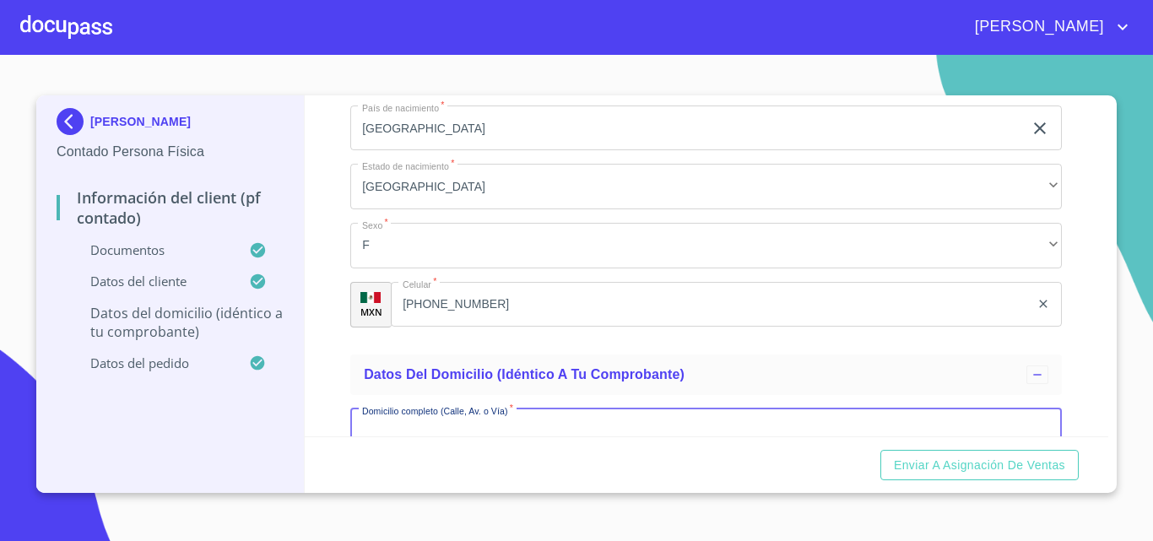
scroll to position [3887, 0]
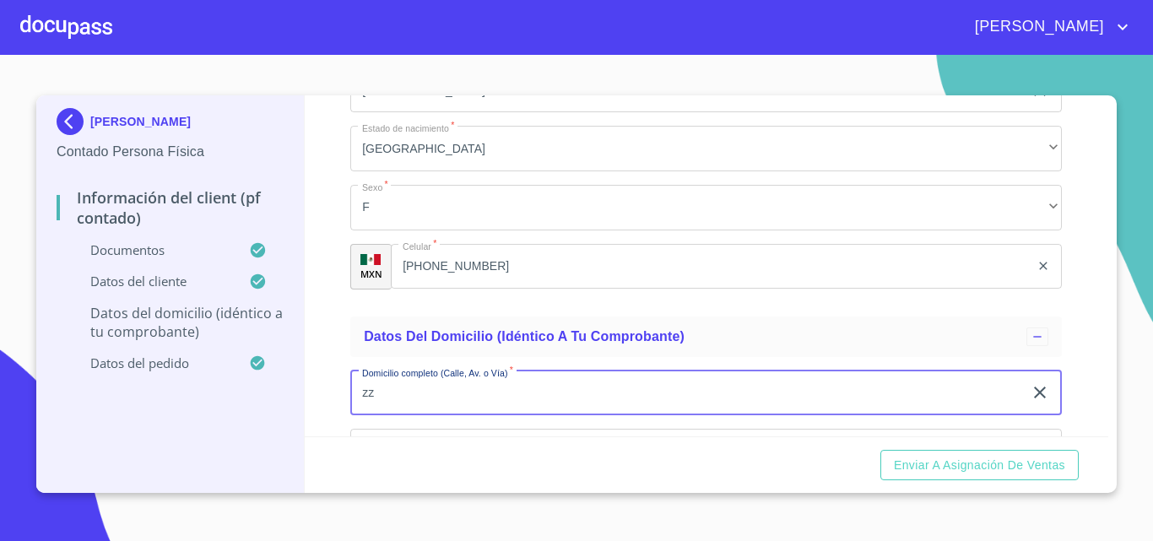
type input "zz"
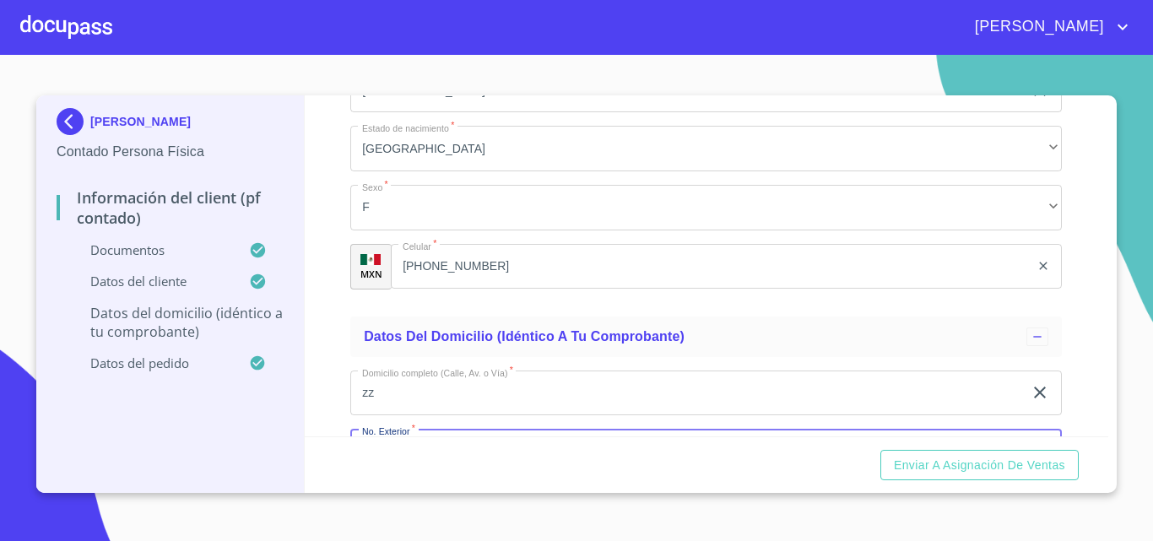
scroll to position [4093, 0]
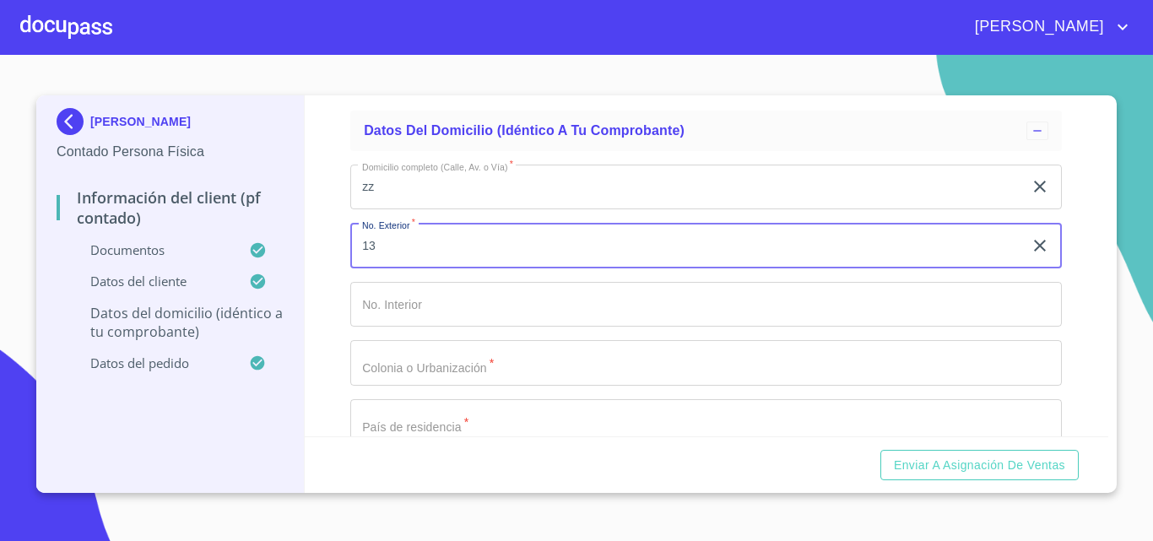
type input "13"
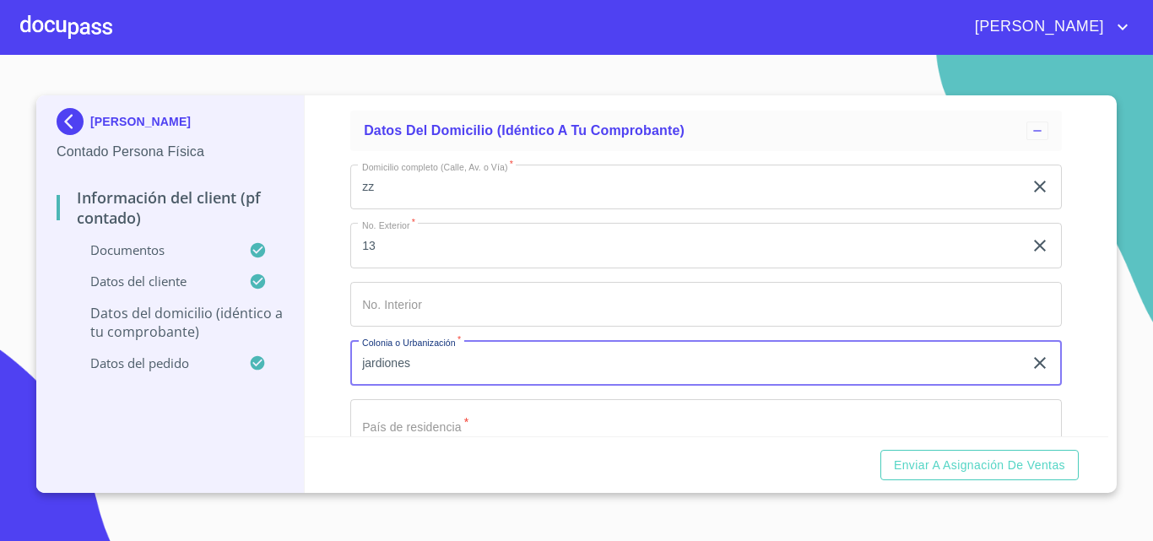
type input "jardiones"
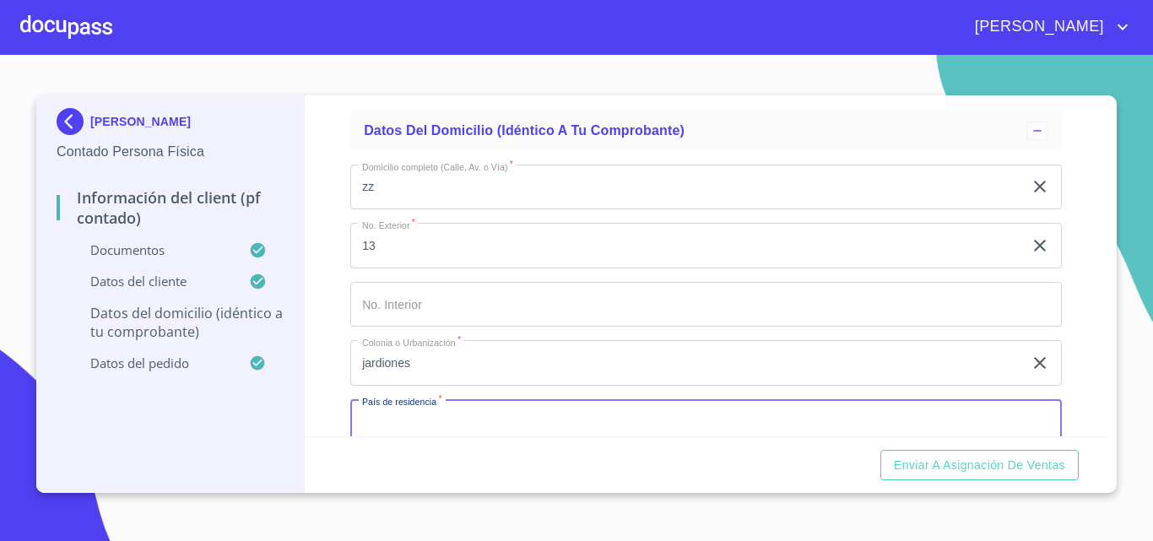
scroll to position [4122, 0]
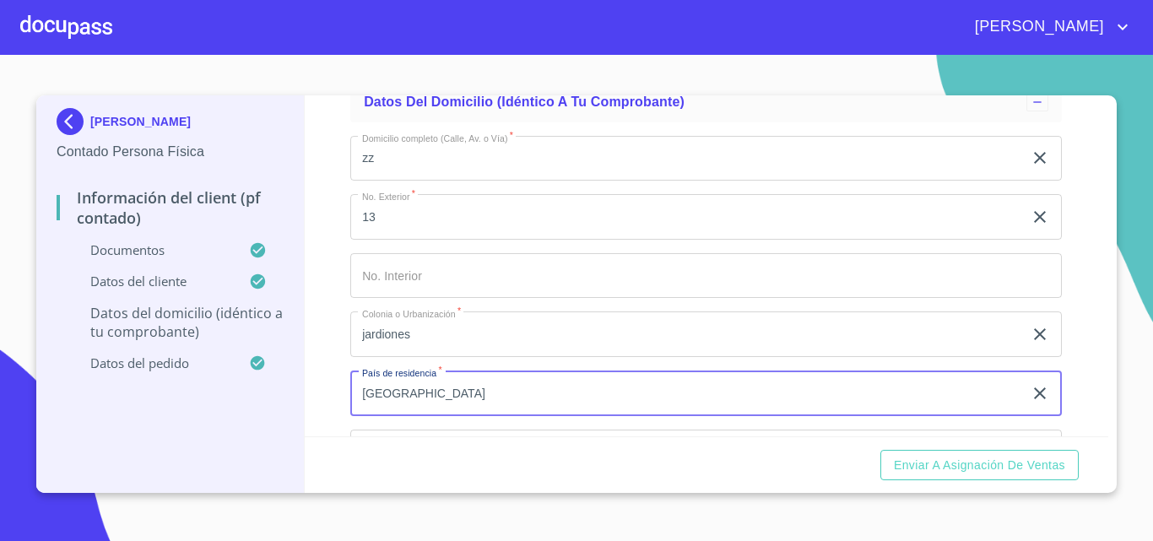
type input "MEXICO"
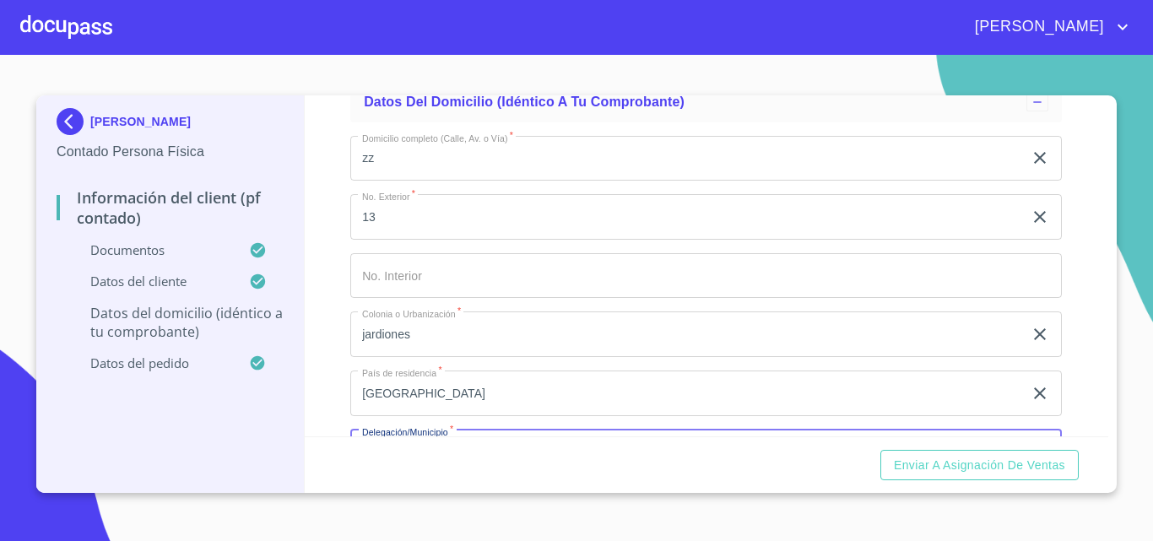
scroll to position [4329, 0]
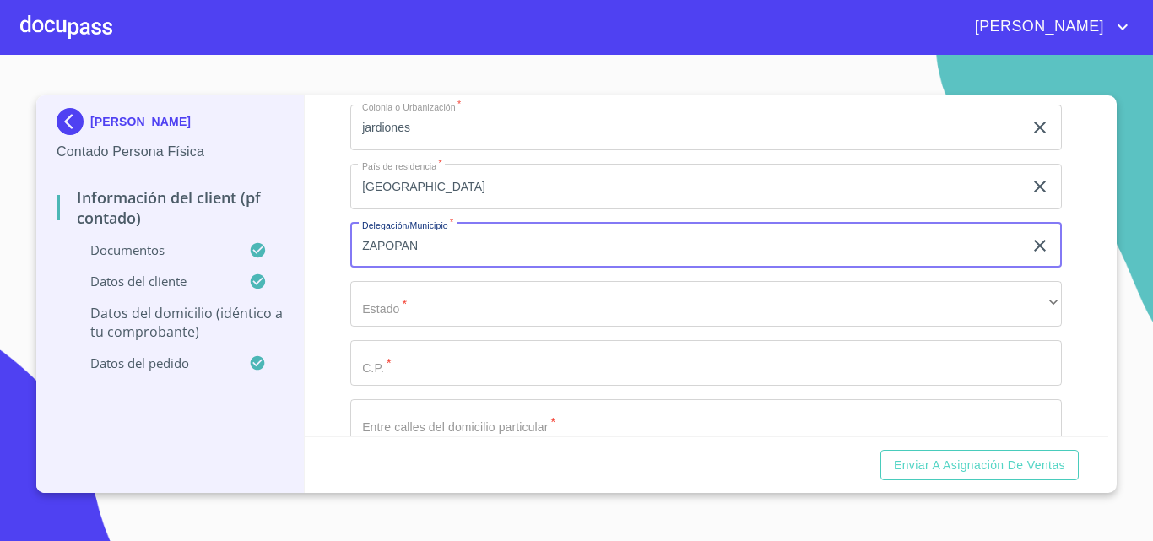
type input "ZAPOPAN"
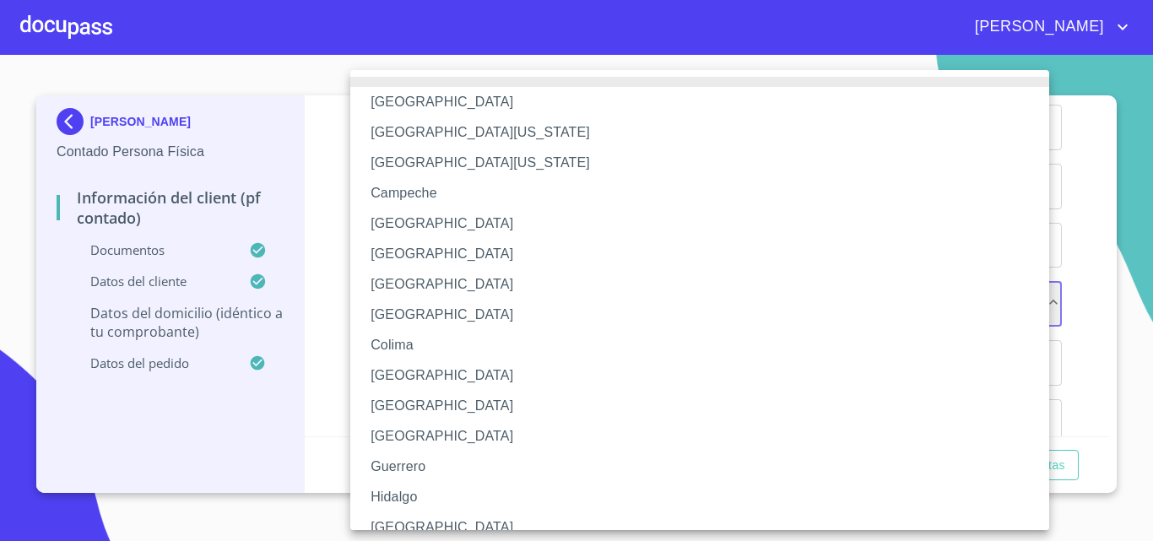
scroll to position [12, 0]
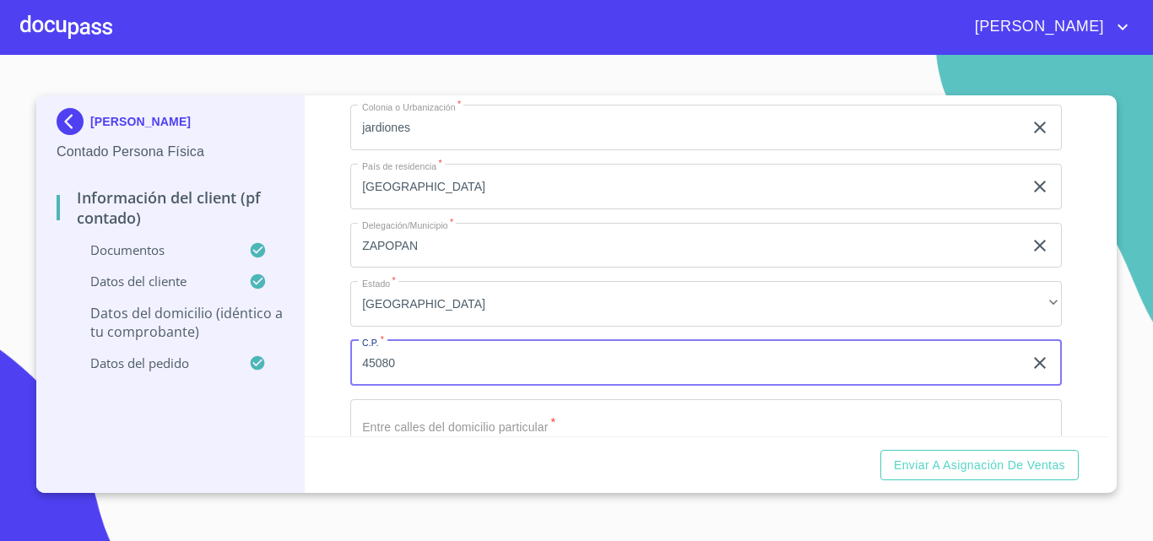
type input "45080"
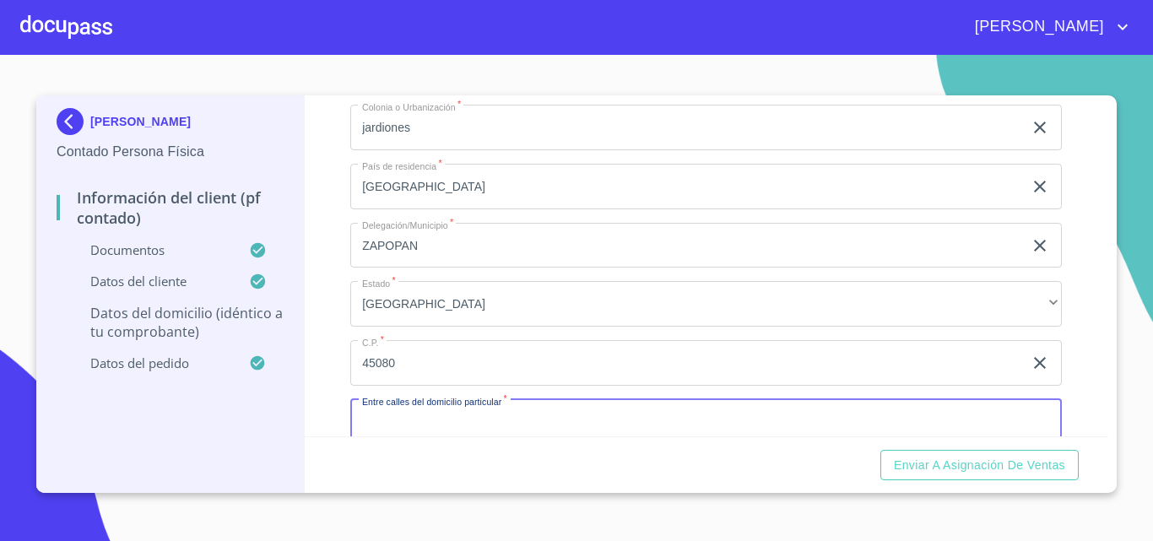
scroll to position [4358, 0]
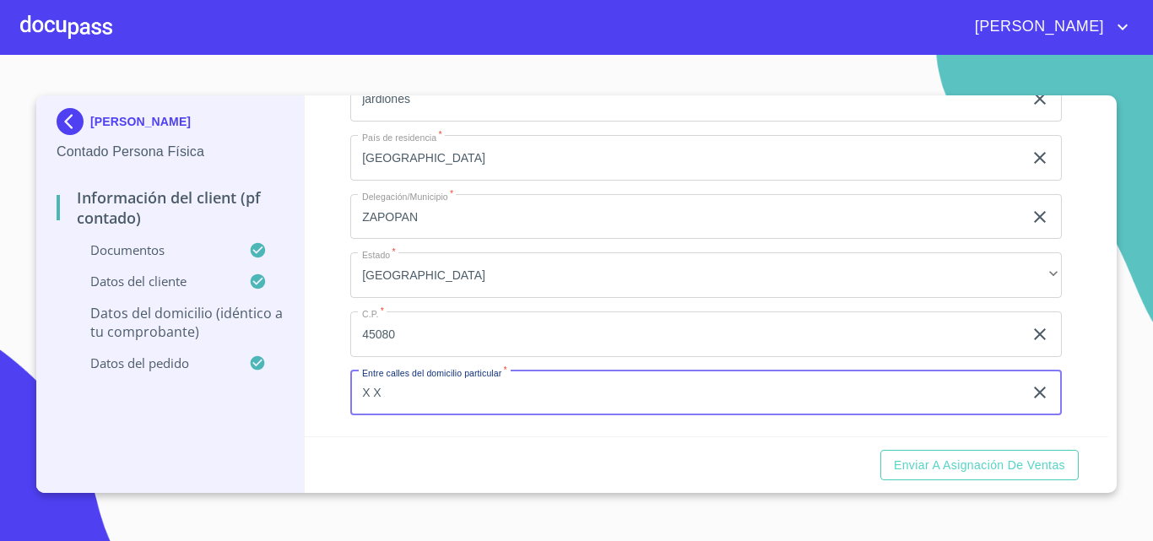
type input "X X"
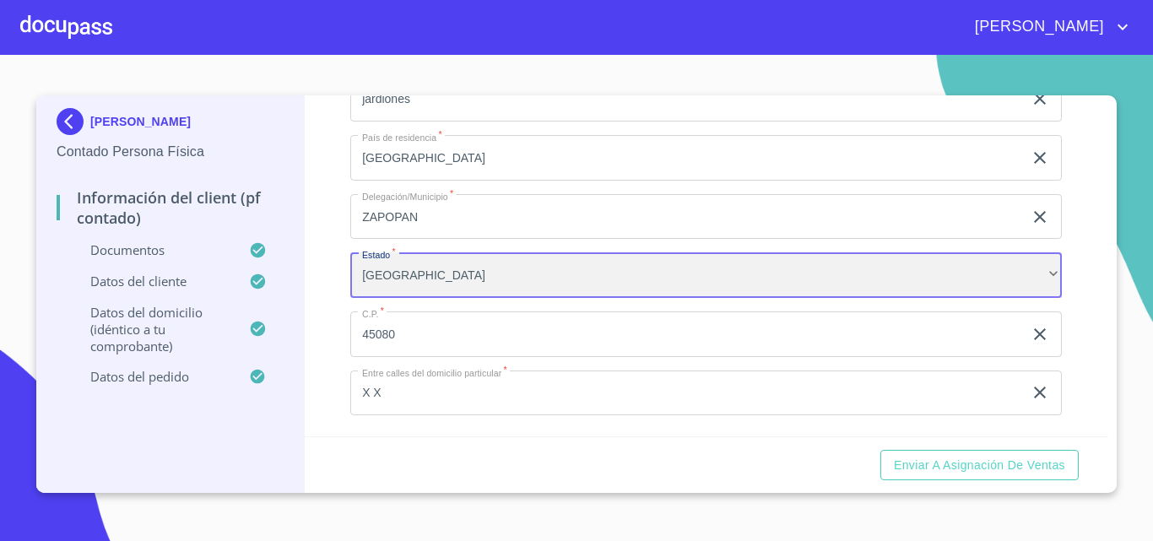
click at [355, 290] on div "Jalisco" at bounding box center [706, 275] width 712 height 46
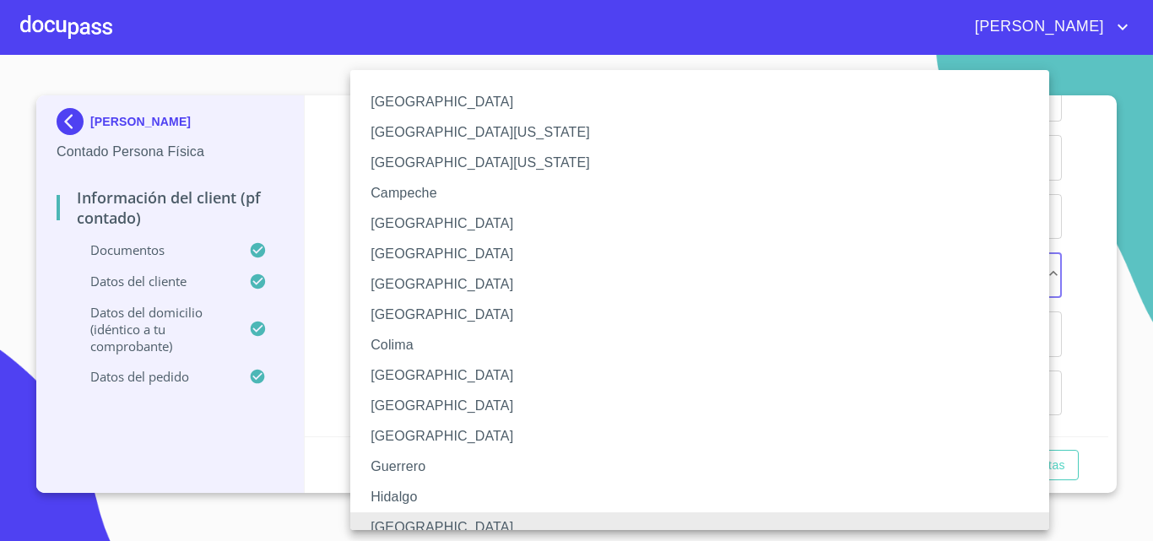
scroll to position [13, 0]
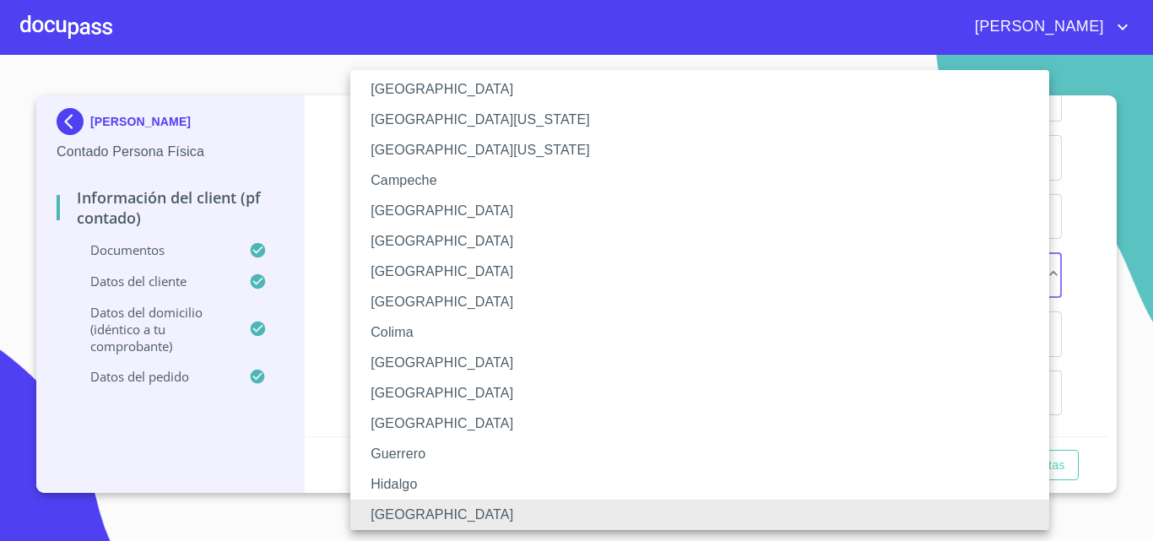
click at [322, 312] on div at bounding box center [576, 270] width 1153 height 541
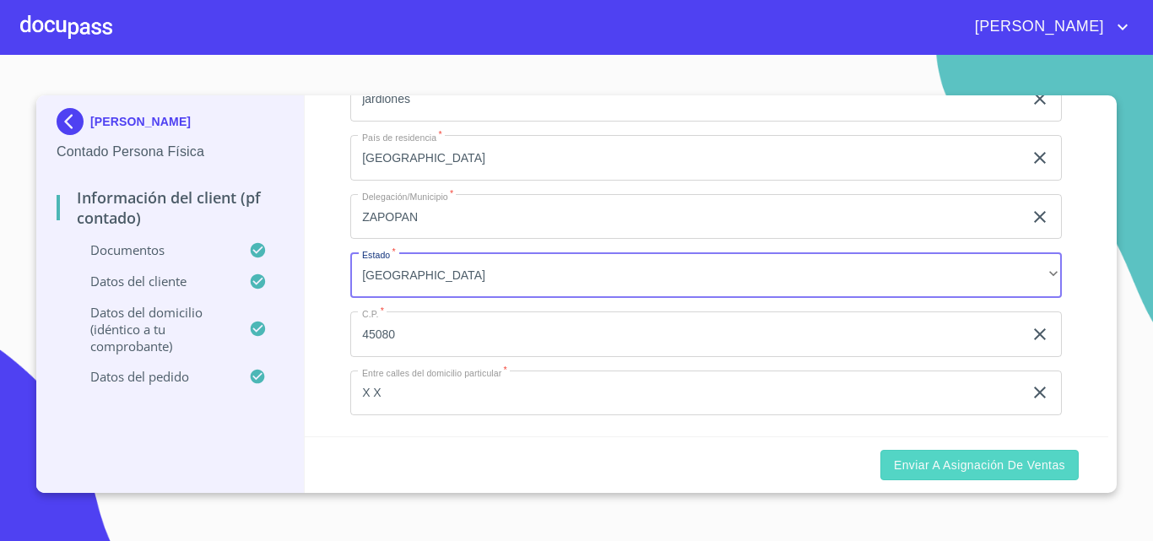
click at [1008, 461] on span "Enviar a Asignación de Ventas" at bounding box center [979, 465] width 171 height 21
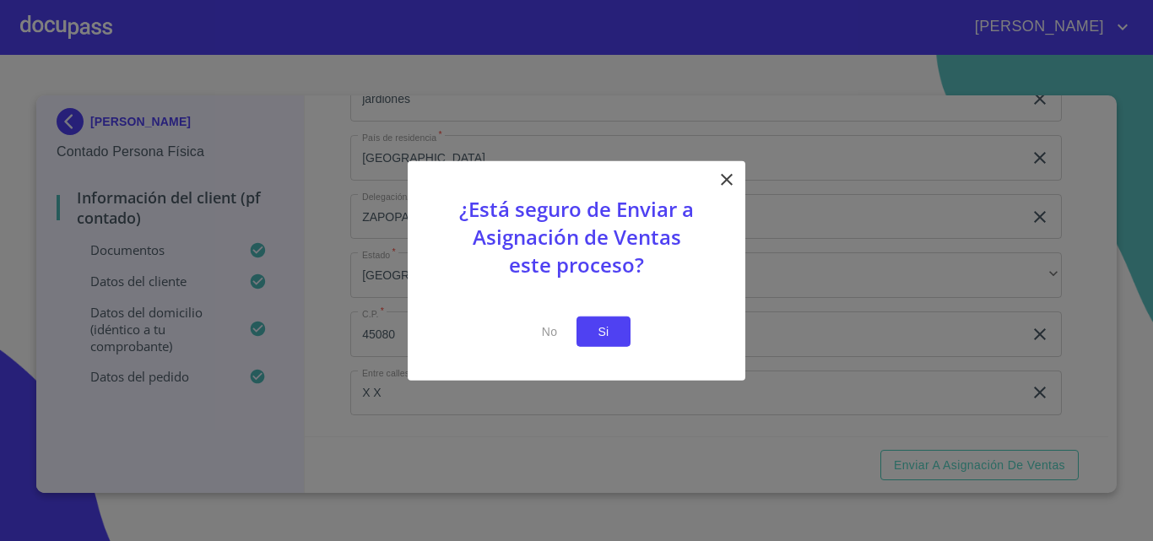
click at [598, 325] on span "Si" at bounding box center [603, 331] width 27 height 21
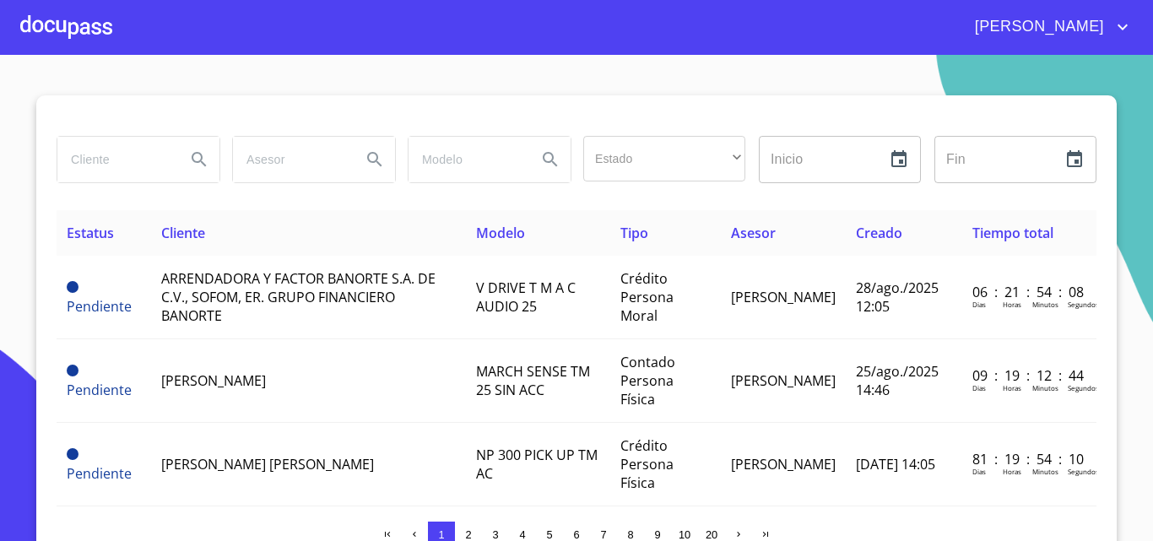
click at [54, 19] on div at bounding box center [66, 27] width 92 height 54
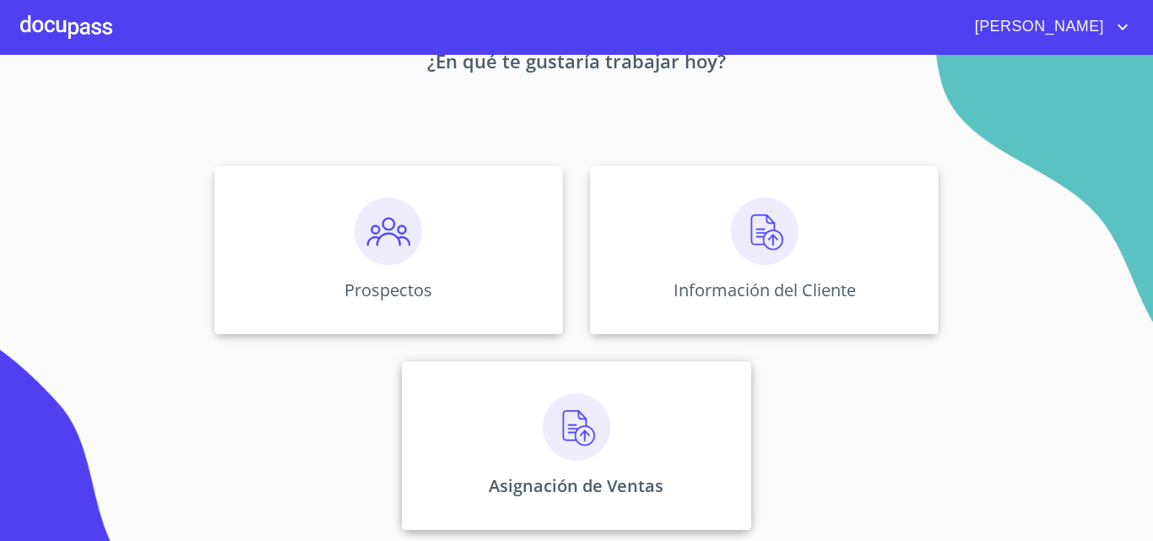
scroll to position [111, 0]
click at [630, 397] on div "Asignación de Ventas" at bounding box center [576, 443] width 349 height 169
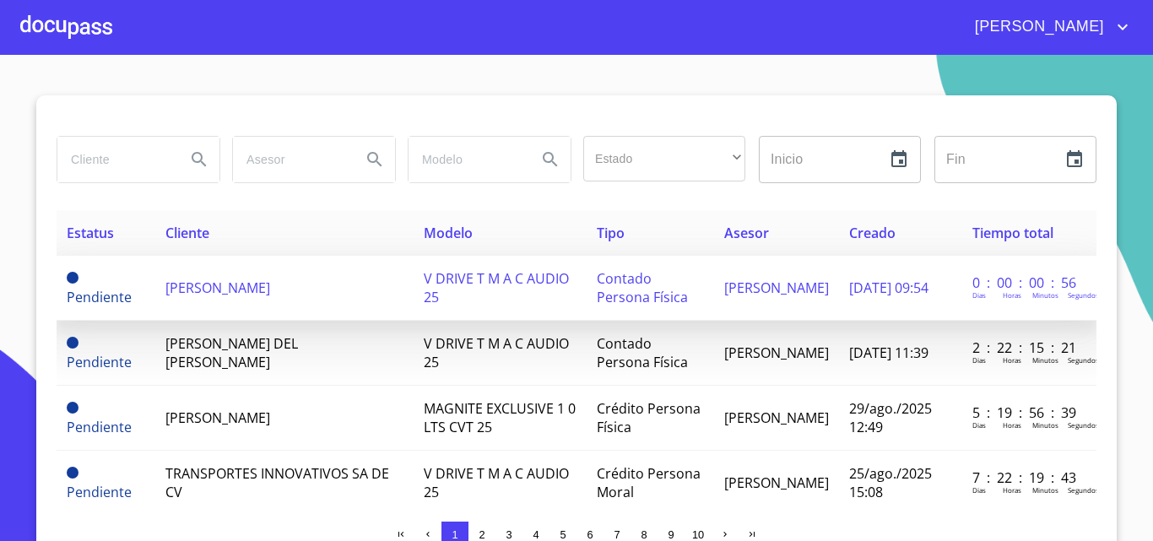
click at [270, 291] on span "RAQUEL PEREZ LOPEZ" at bounding box center [217, 288] width 105 height 19
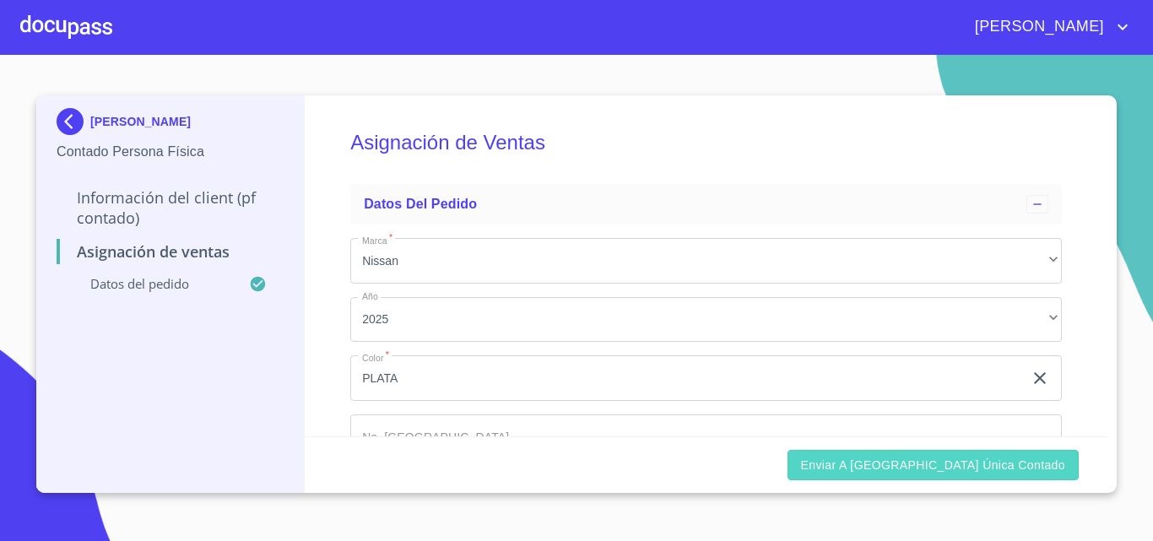
click at [899, 459] on span "Enviar a Ventanilla única contado" at bounding box center [933, 465] width 265 height 21
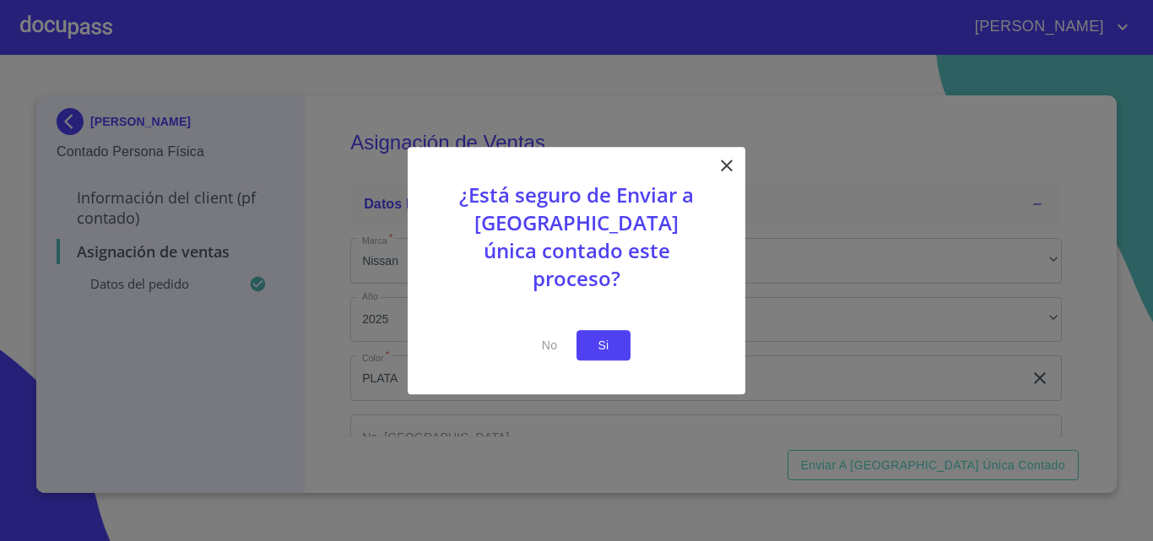
click at [586, 331] on button "Si" at bounding box center [604, 345] width 54 height 31
